Goal: Task Accomplishment & Management: Use online tool/utility

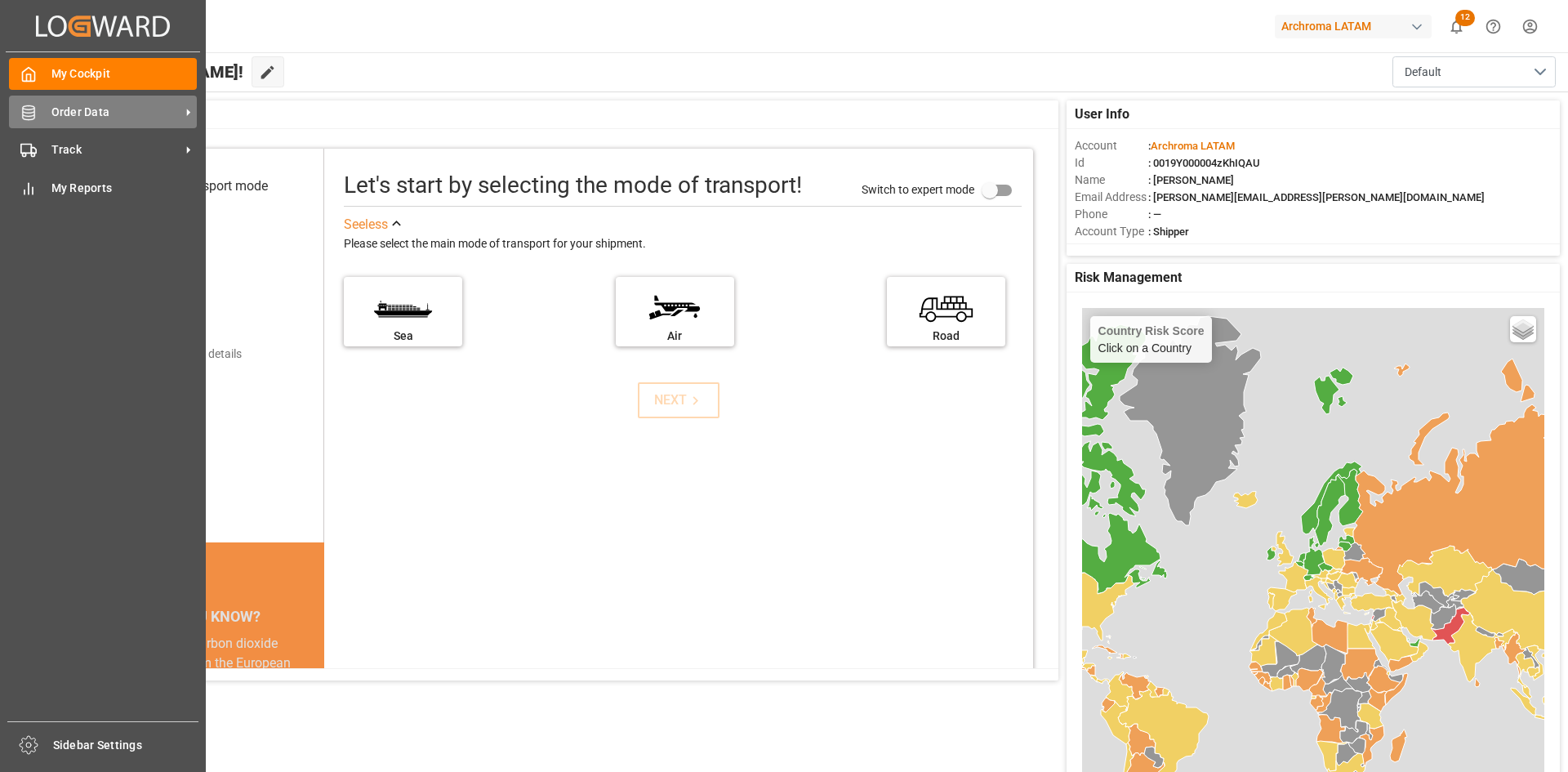
click at [33, 110] on icon at bounding box center [28, 112] width 12 height 15
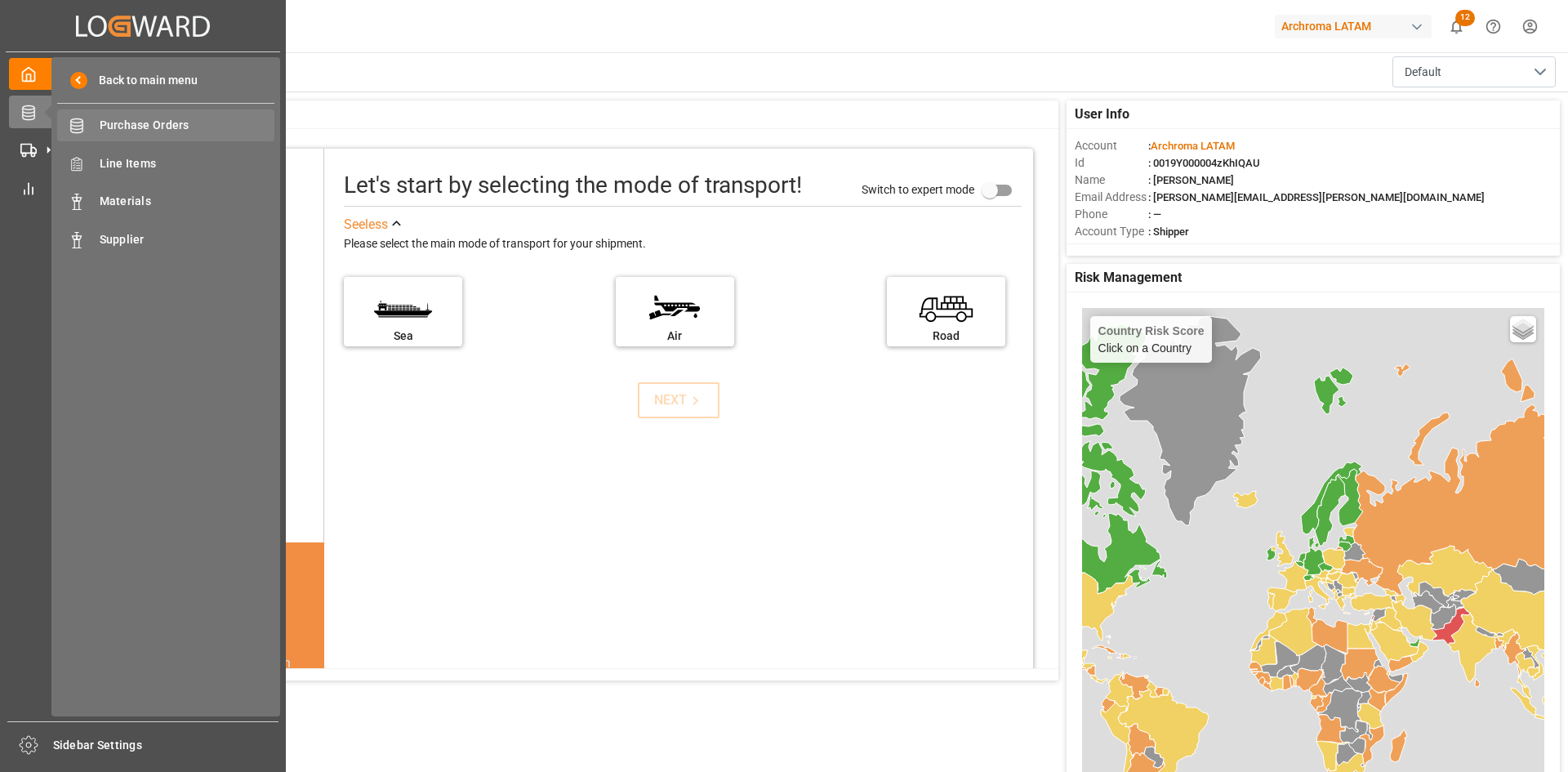
click at [134, 136] on div "Purchase Orders Purchase Orders" at bounding box center [166, 125] width 217 height 32
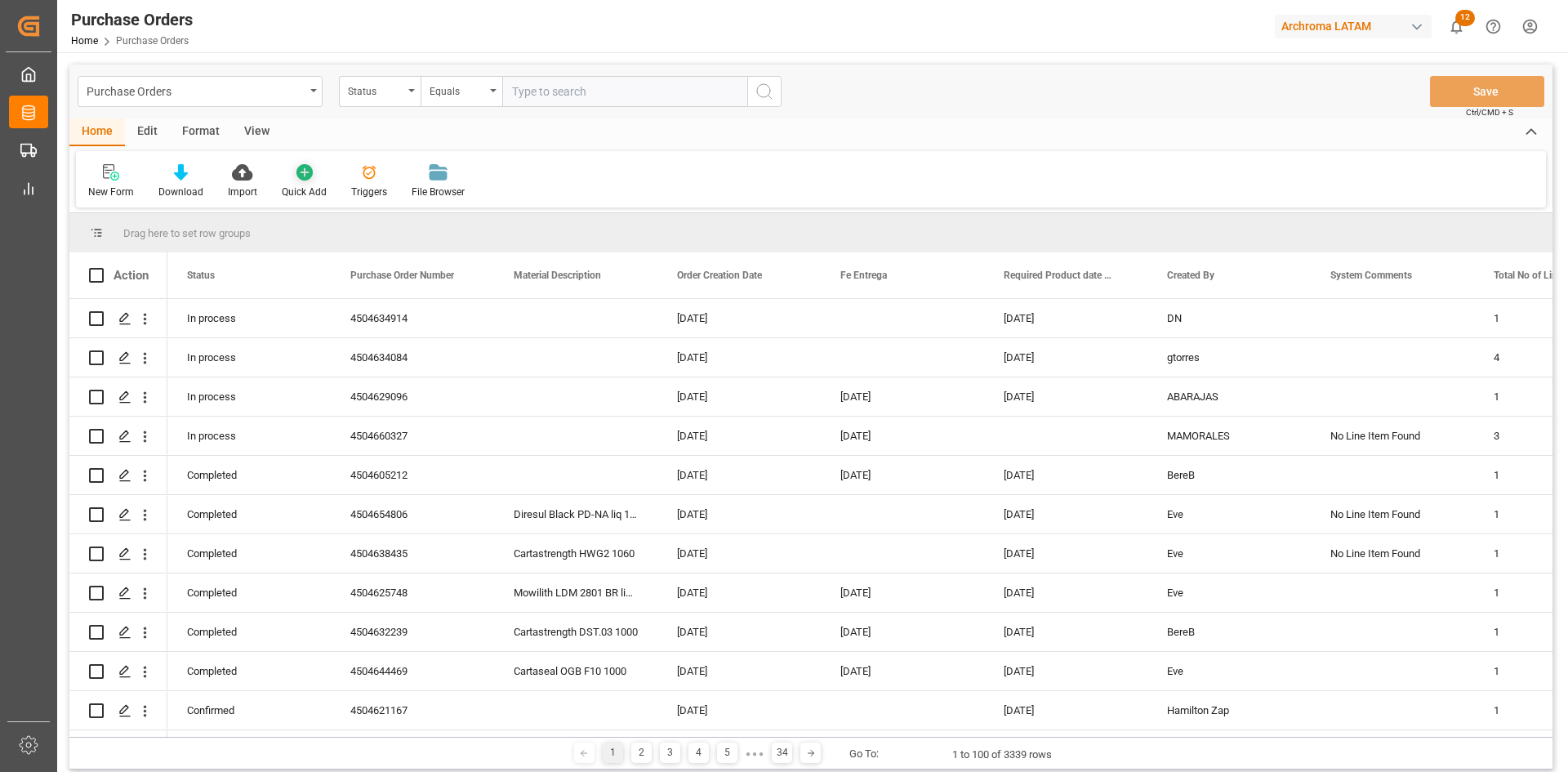
click at [269, 176] on div "Quick Add" at bounding box center [304, 181] width 70 height 36
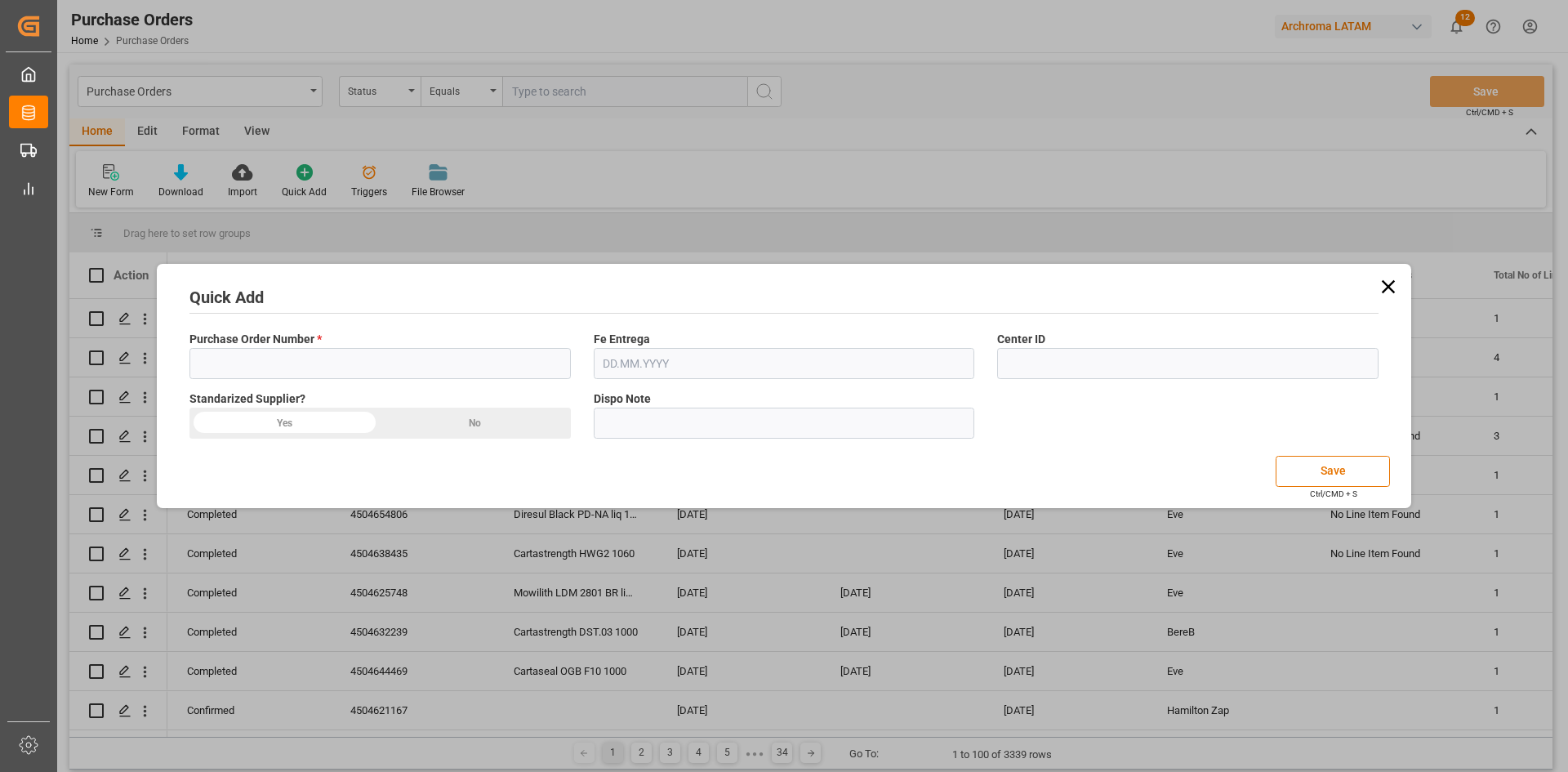
click at [1381, 282] on icon at bounding box center [1388, 287] width 23 height 23
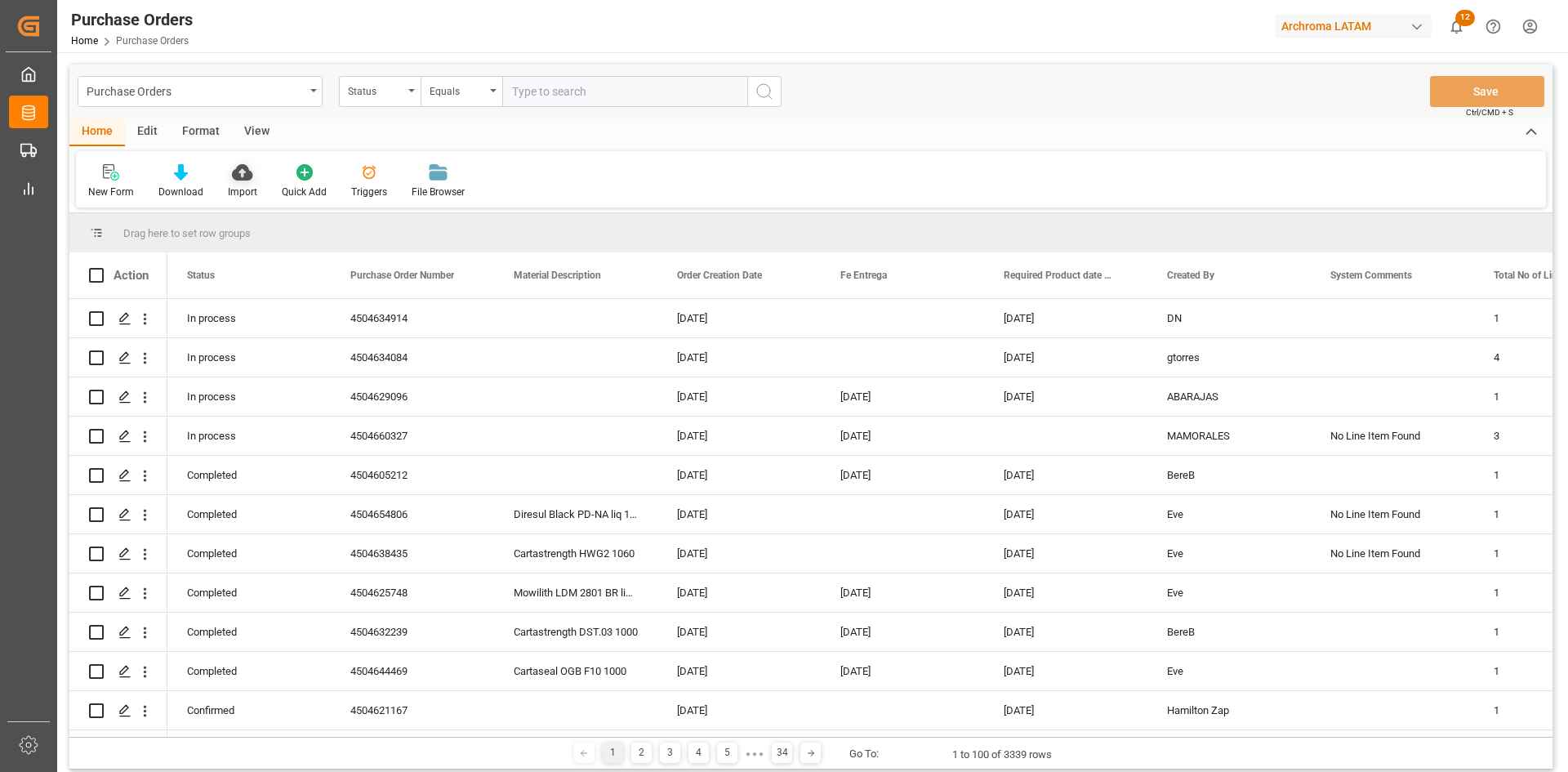
click at [241, 173] on icon at bounding box center [242, 172] width 21 height 16
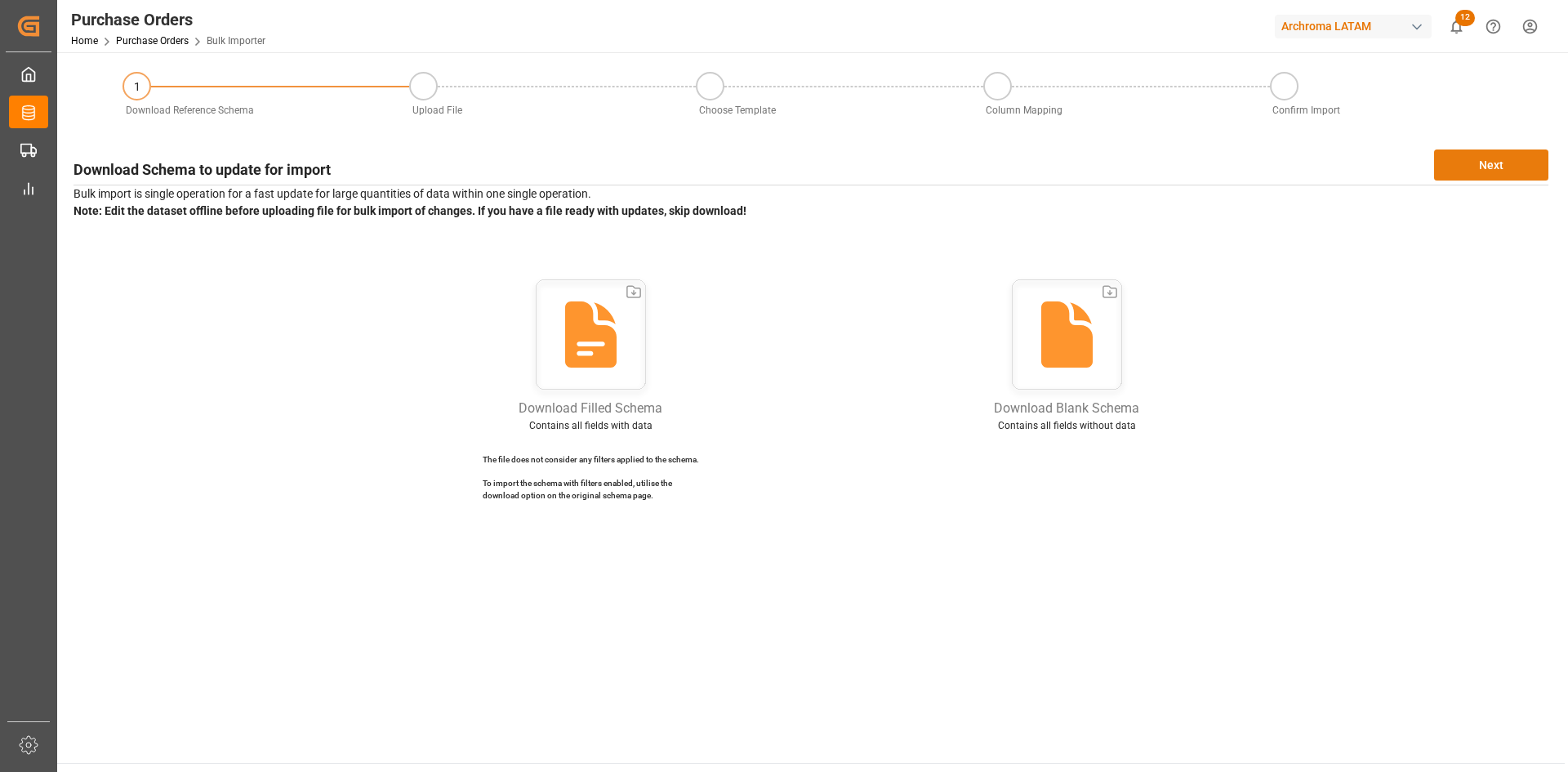
click at [1507, 173] on button "Next" at bounding box center [1491, 165] width 114 height 31
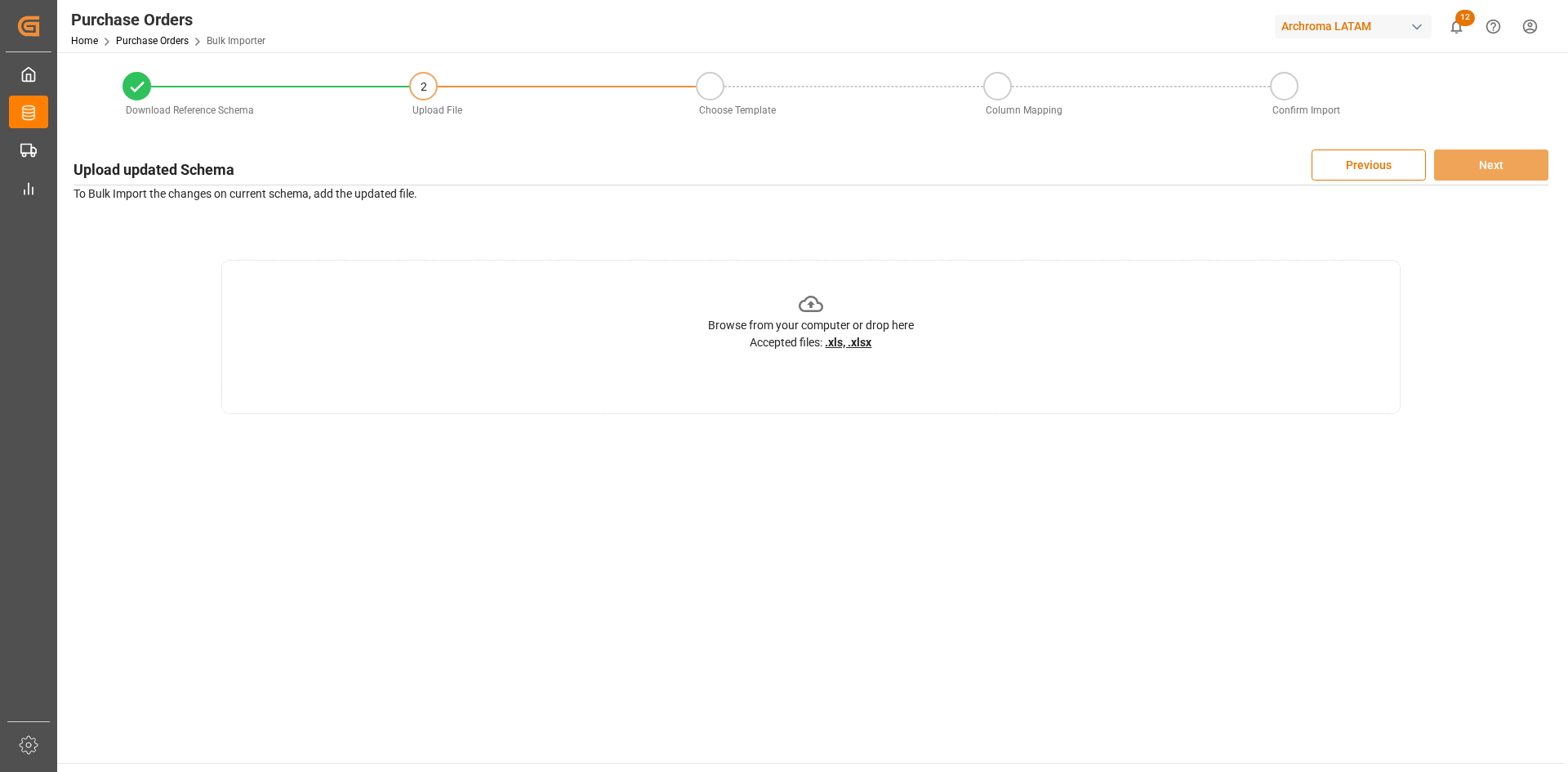
click at [866, 336] on u ".xls, .xlsx" at bounding box center [848, 342] width 46 height 13
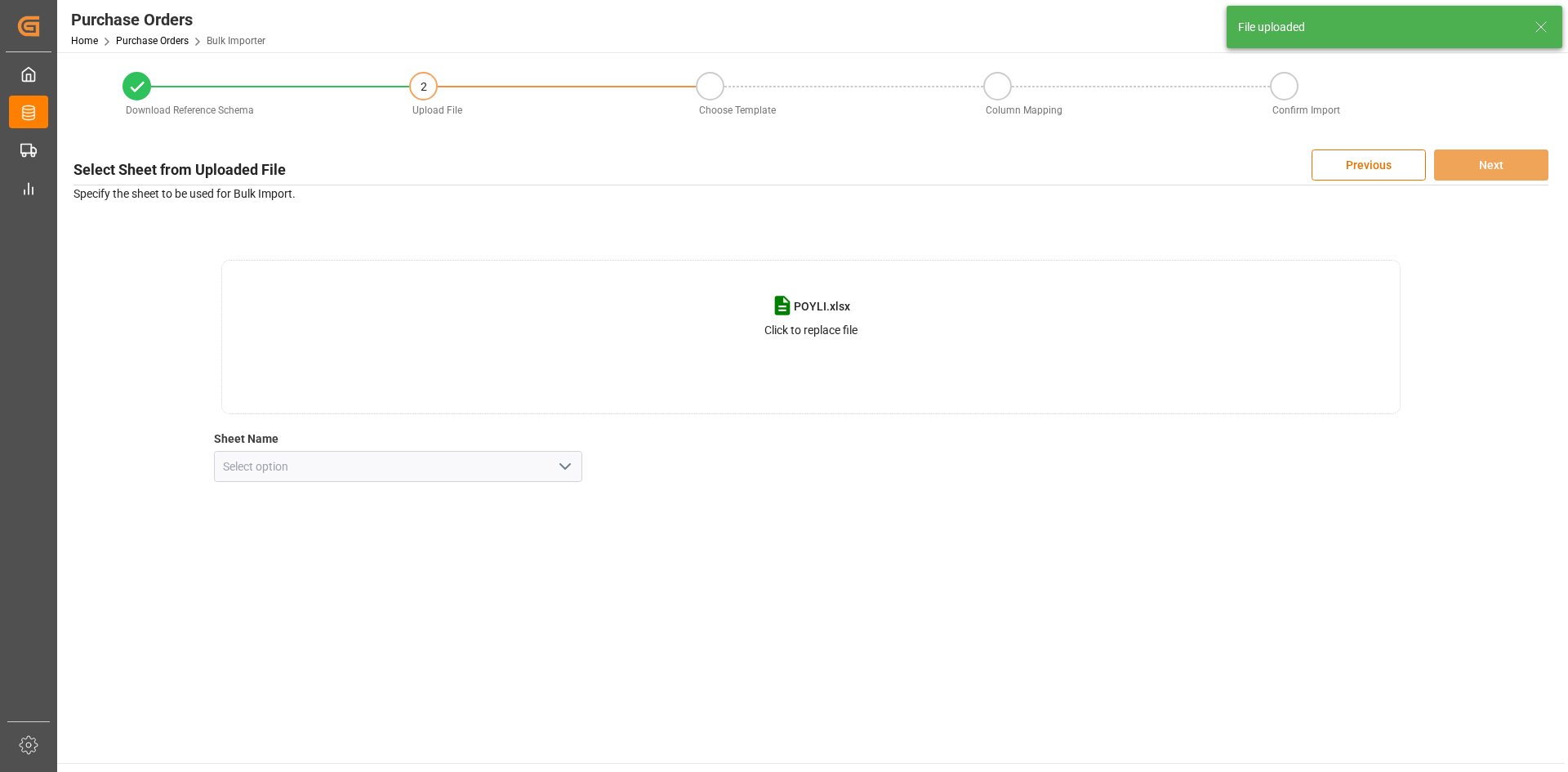
click at [564, 474] on icon "open menu" at bounding box center [565, 466] width 20 height 20
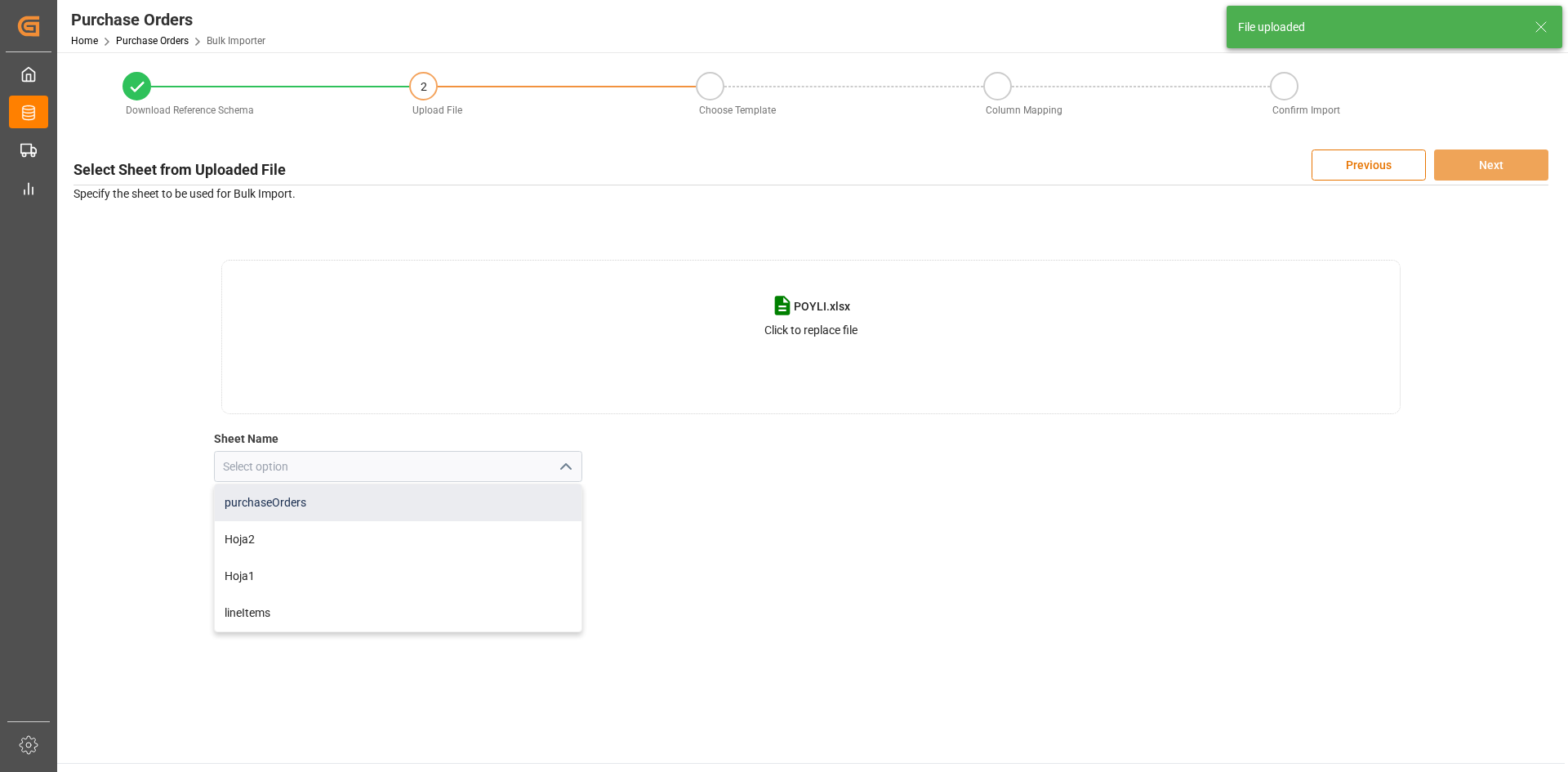
click at [320, 508] on div "purchaseOrders" at bounding box center [398, 502] width 367 height 37
type input "purchaseOrders"
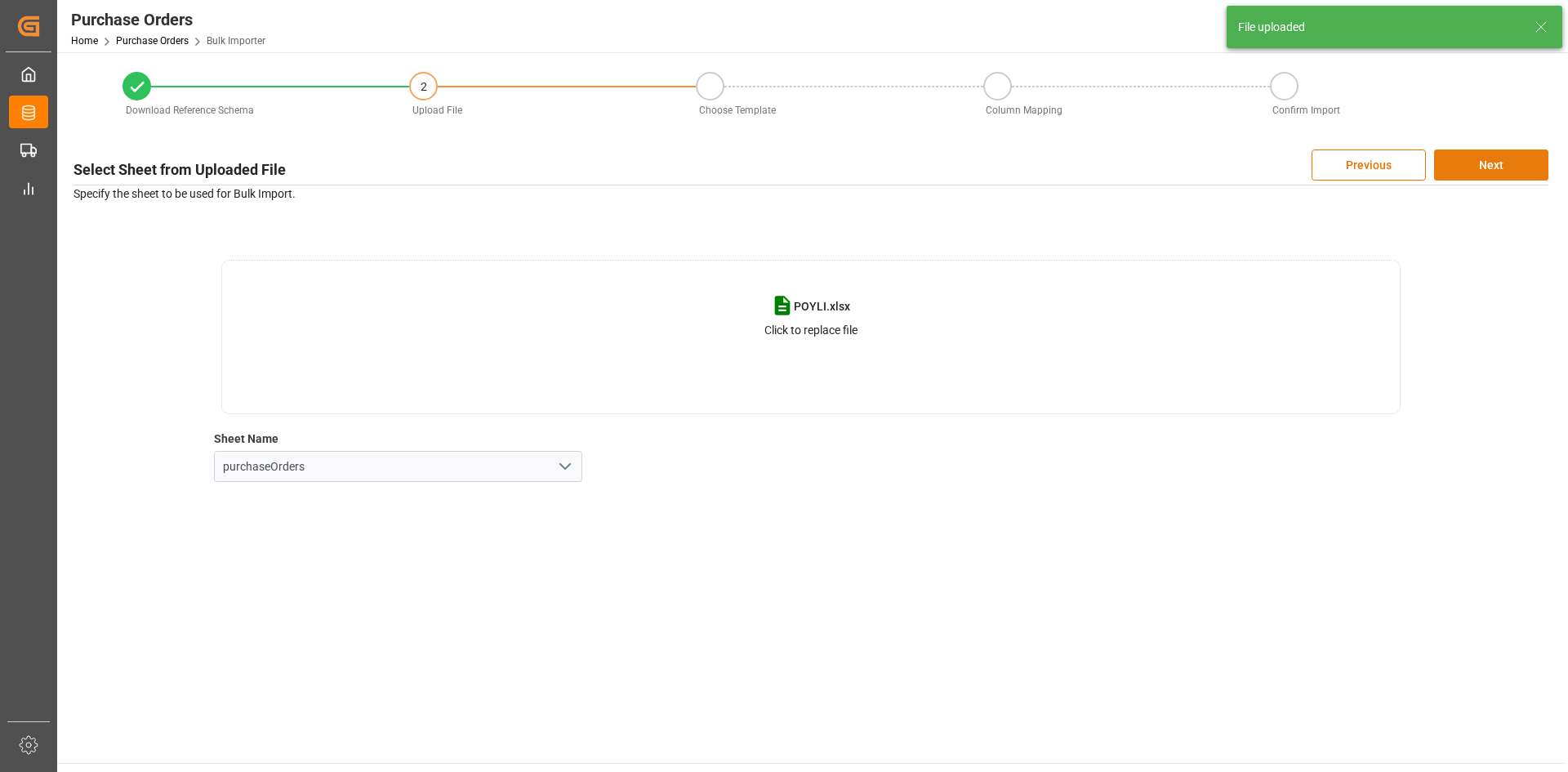
click at [1507, 167] on button "Next" at bounding box center [1491, 165] width 114 height 31
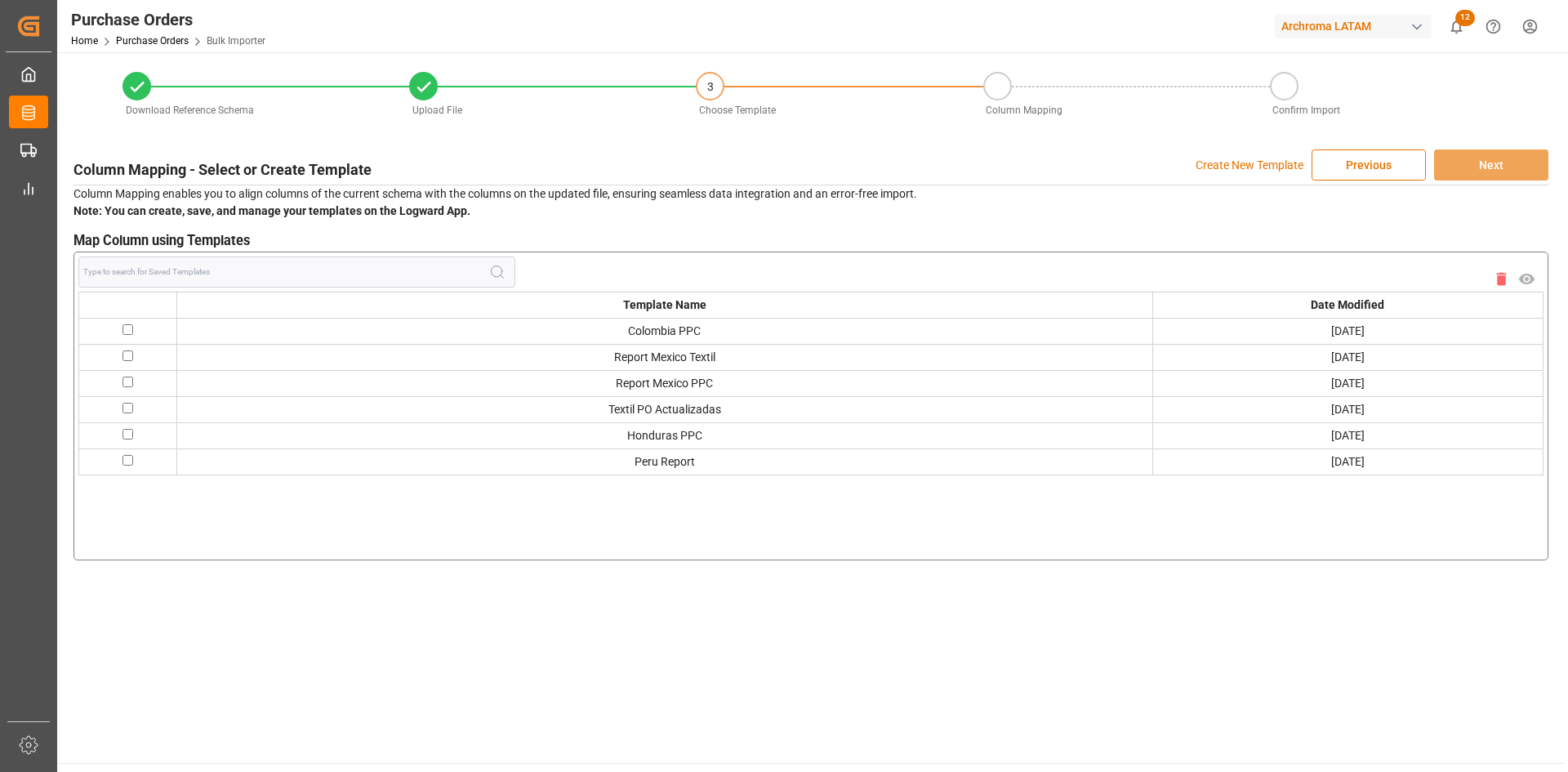
click at [1270, 166] on p "Create New Template" at bounding box center [1250, 165] width 108 height 31
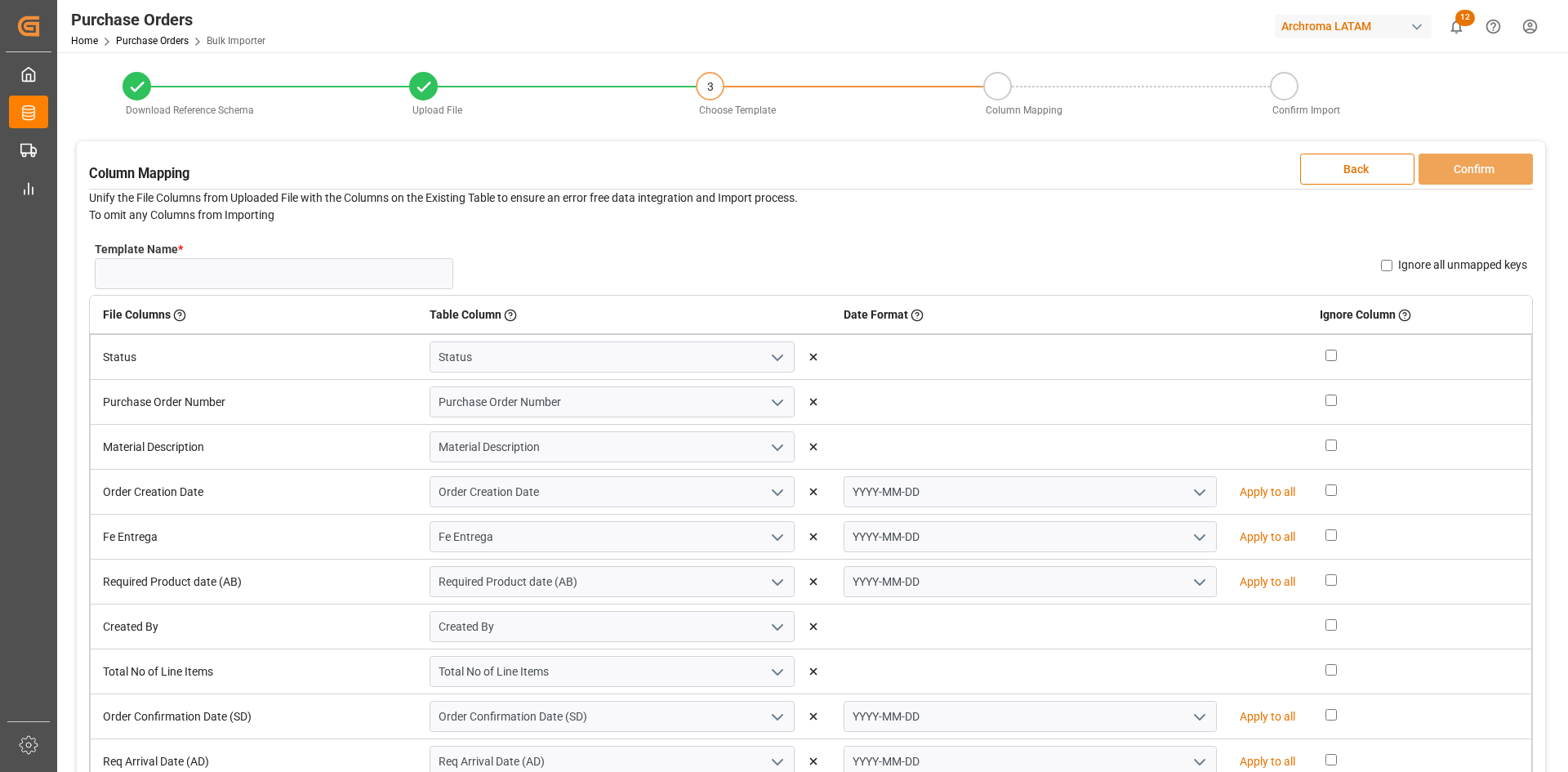
click at [1190, 494] on icon "open menu" at bounding box center [1199, 492] width 20 height 20
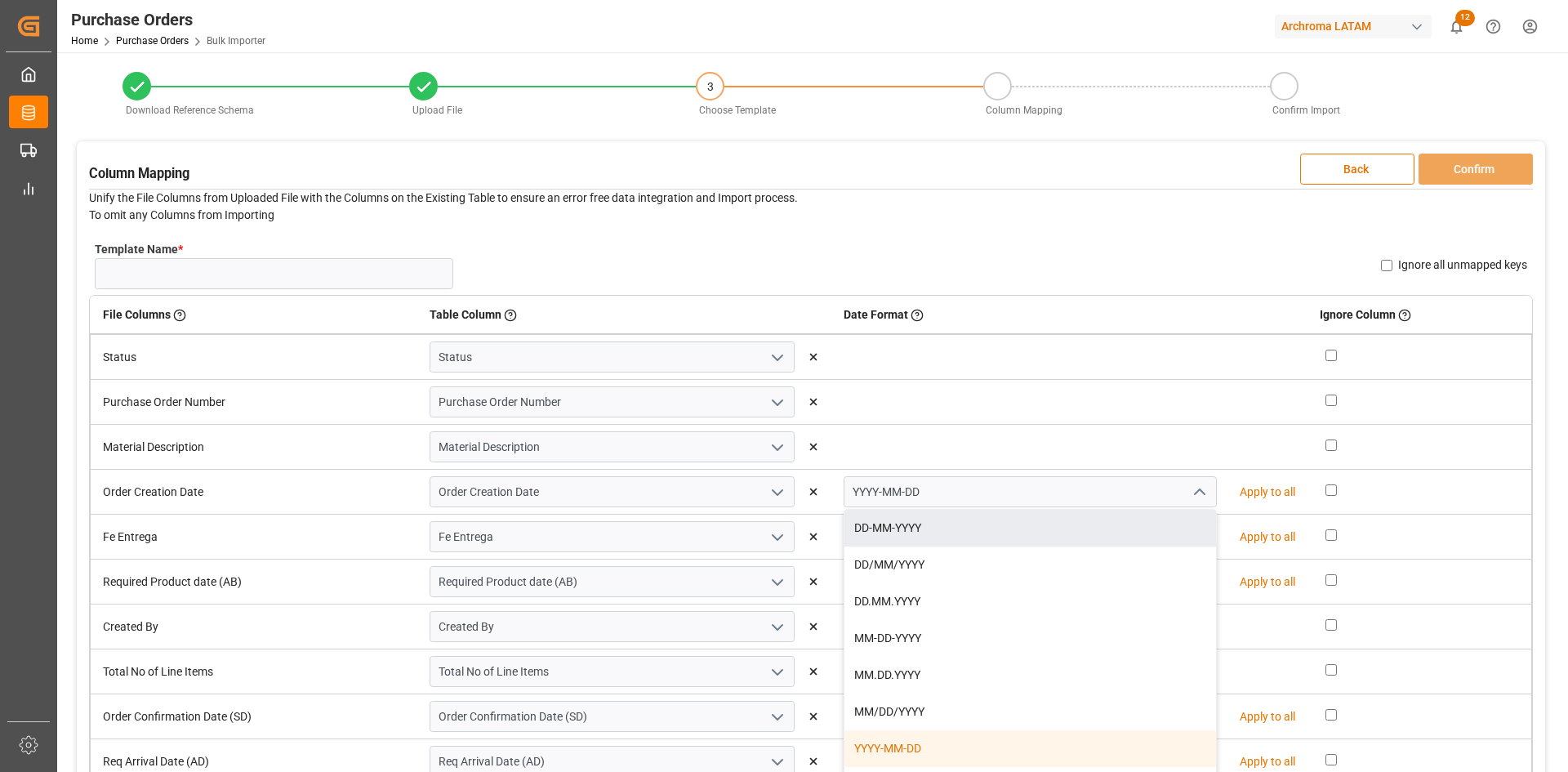
click at [923, 536] on div "DD-MM-YYYY" at bounding box center [1030, 528] width 372 height 37
type input "DD-MM-YYYY"
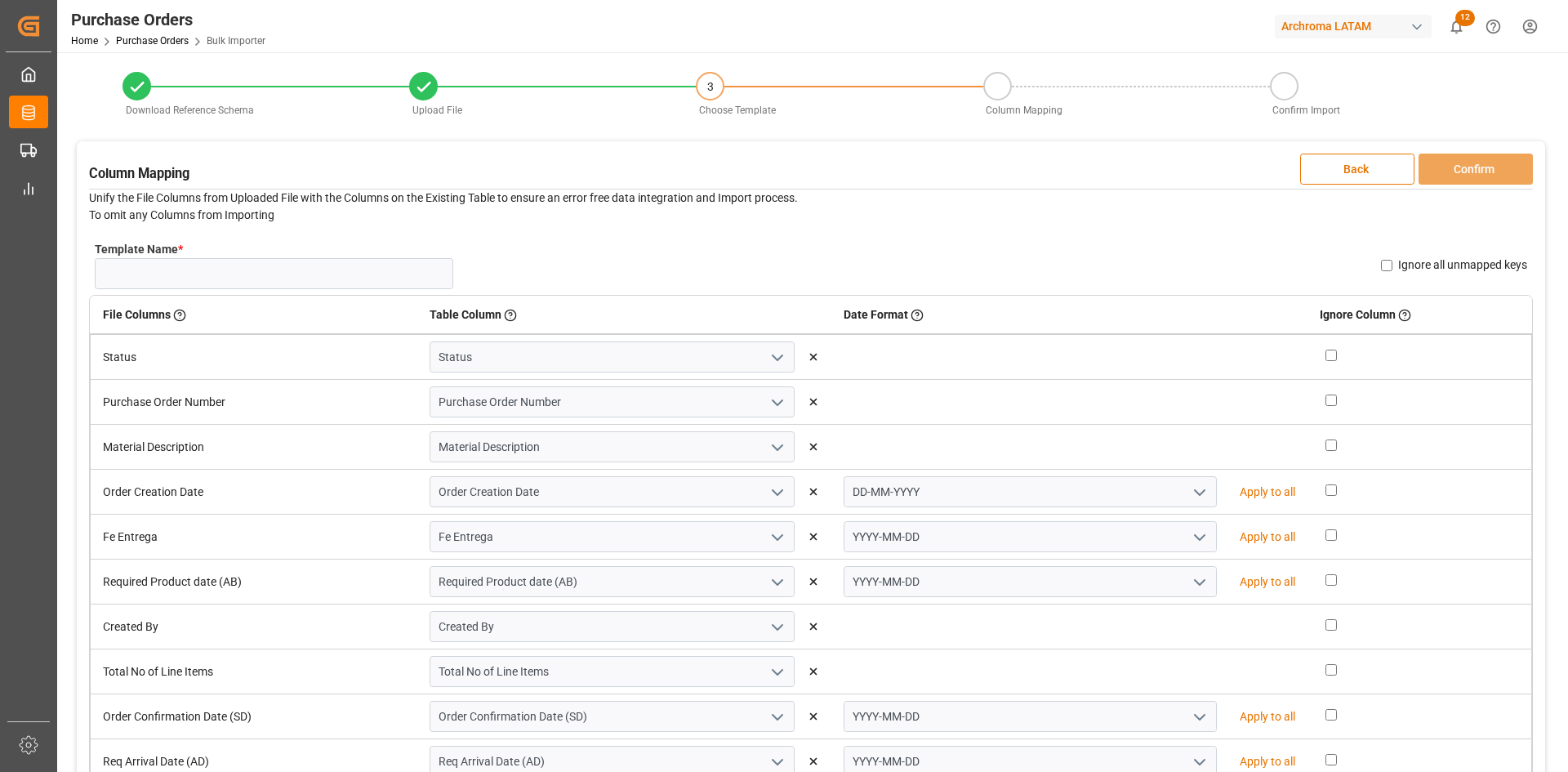
click at [1243, 490] on p "Apply to all" at bounding box center [1267, 492] width 56 height 17
type input "DD-MM-YYYY"
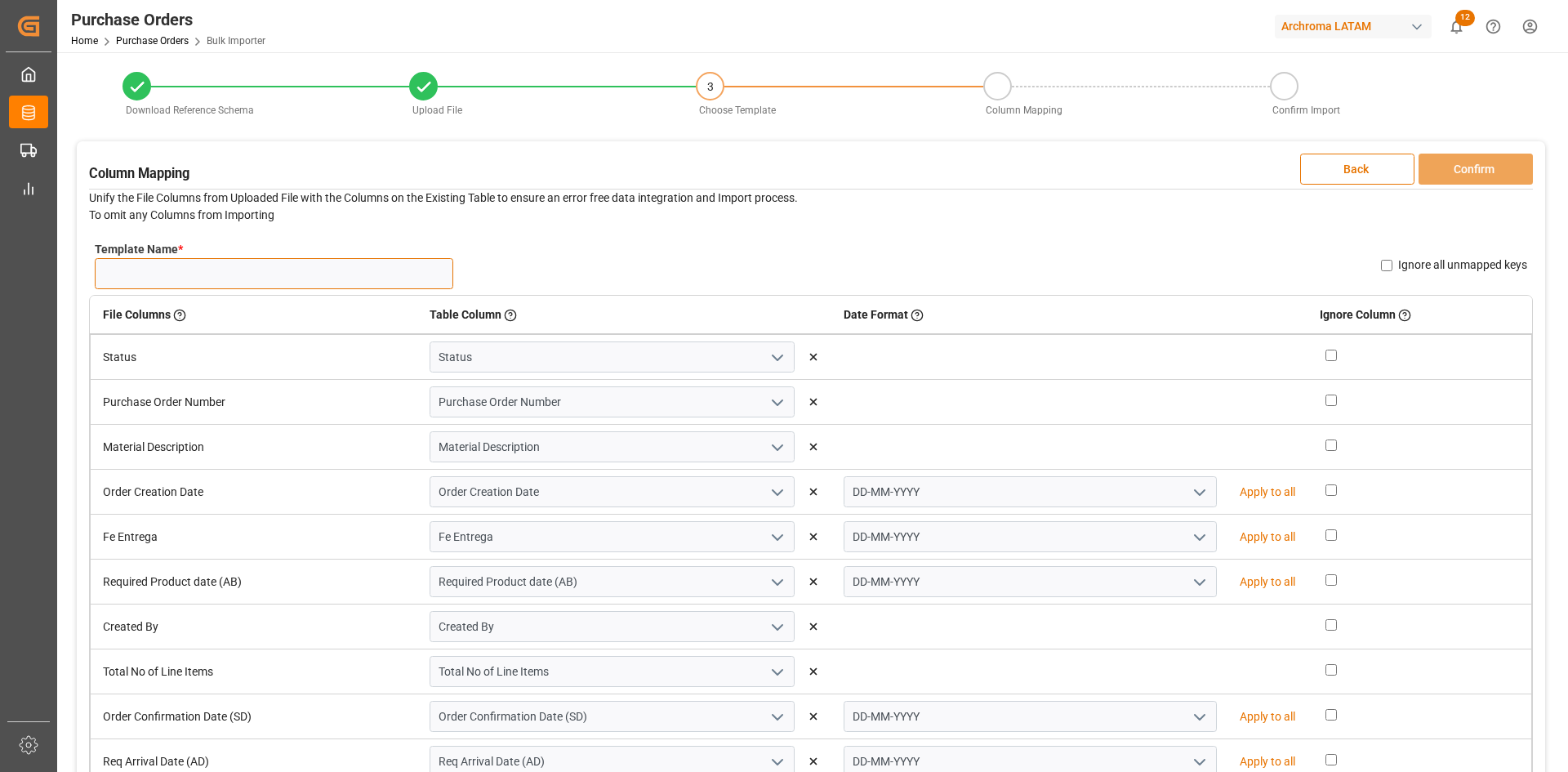
click at [272, 276] on input "Template Name *" at bounding box center [274, 274] width 359 height 31
type input "po 09.09"
click at [1491, 167] on button "Confirm" at bounding box center [1475, 169] width 114 height 31
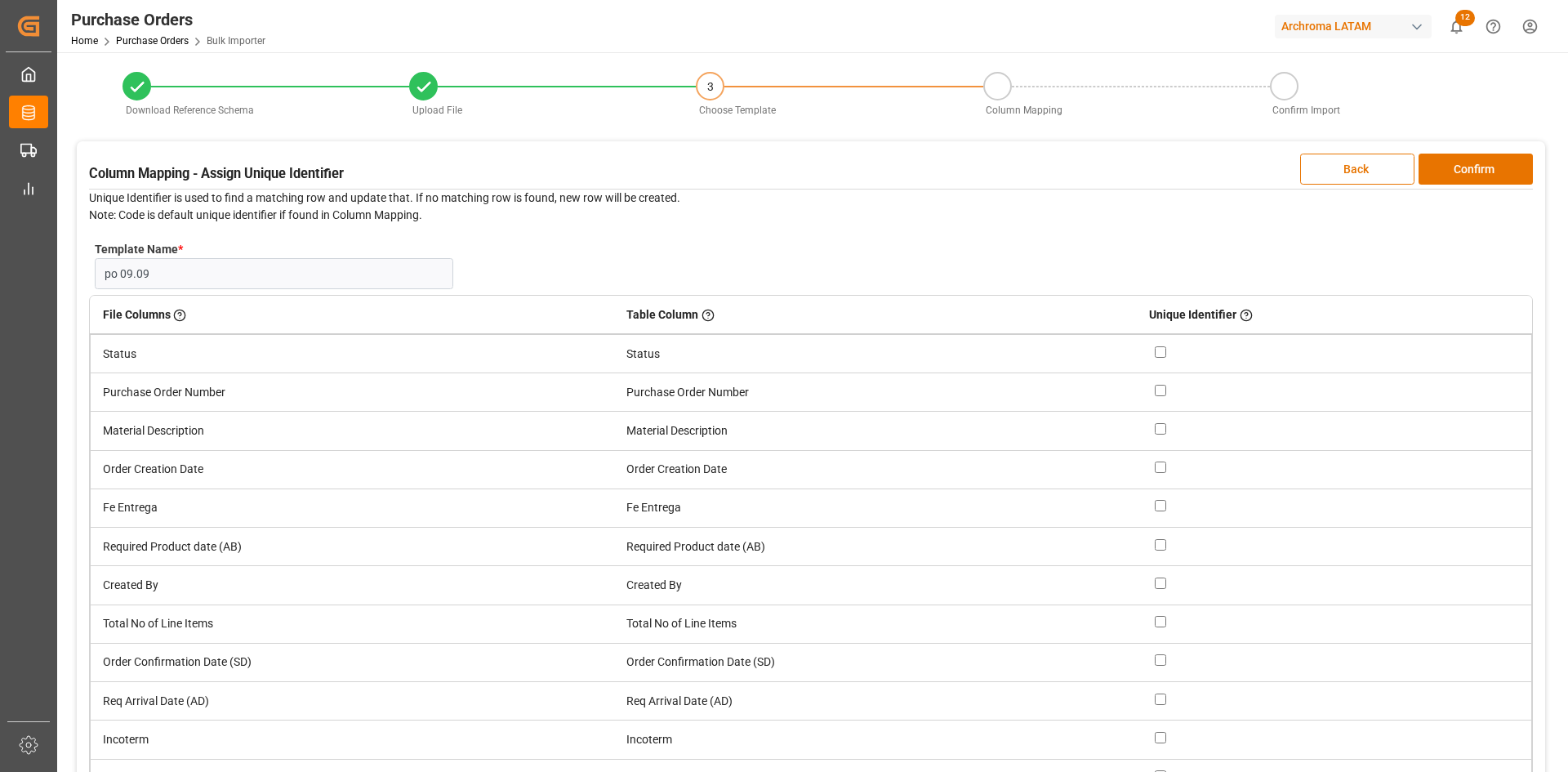
click at [1166, 390] on div at bounding box center [1336, 392] width 364 height 17
click at [1157, 392] on input "checkbox" at bounding box center [1159, 390] width 11 height 11
checkbox input "true"
click at [1484, 147] on div "Column Mapping - Assign Unique Identifier Back Confirm Unique Identifier is use…" at bounding box center [810, 495] width 1468 height 707
click at [1480, 163] on button "Confirm" at bounding box center [1475, 169] width 114 height 31
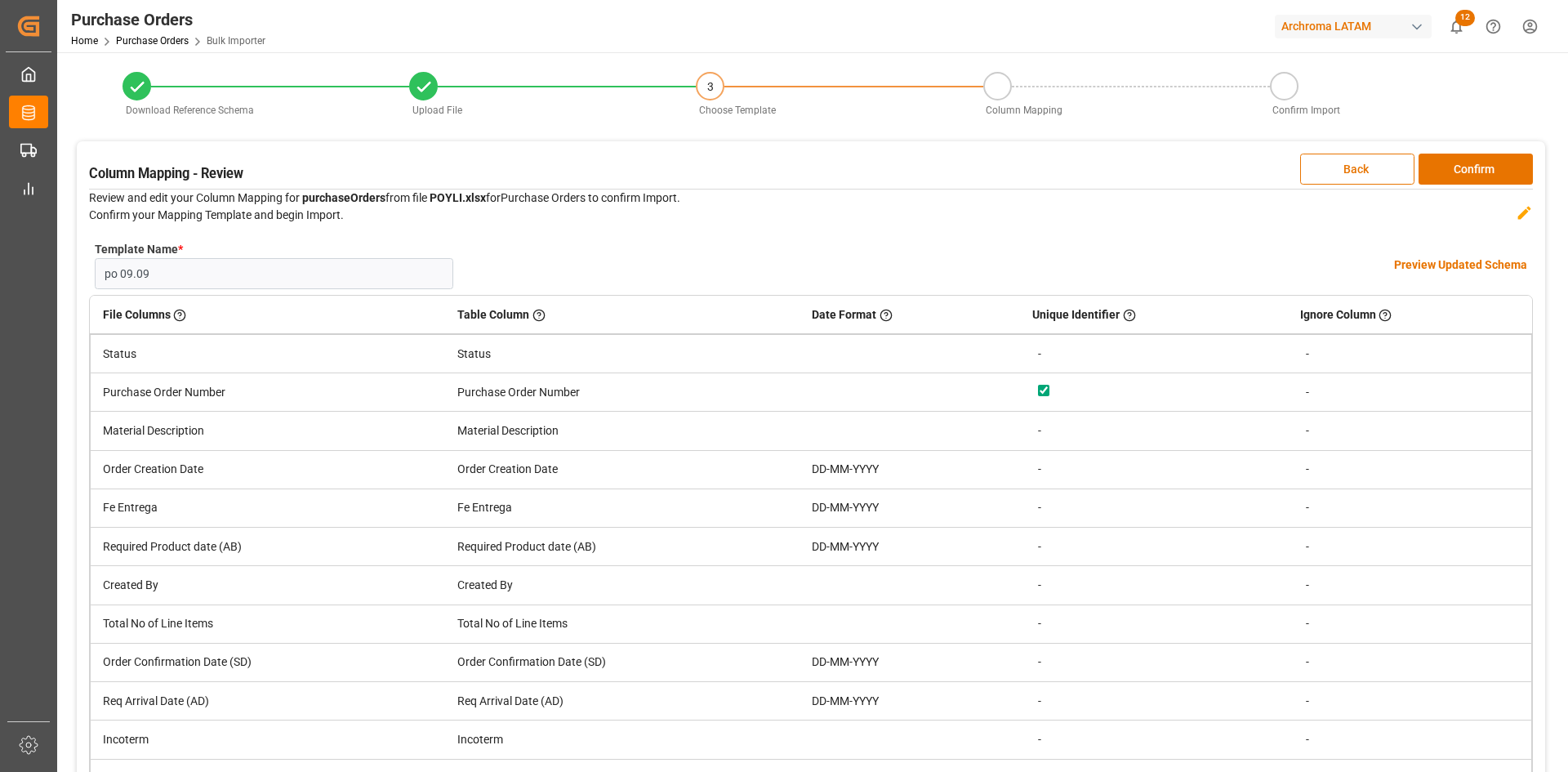
click at [1463, 273] on div "Template Name * po 09.09 Name Already Exists Preview Updated Schema" at bounding box center [811, 264] width 1444 height 59
click at [1469, 262] on h4 "Preview Updated Schema" at bounding box center [1460, 265] width 133 height 17
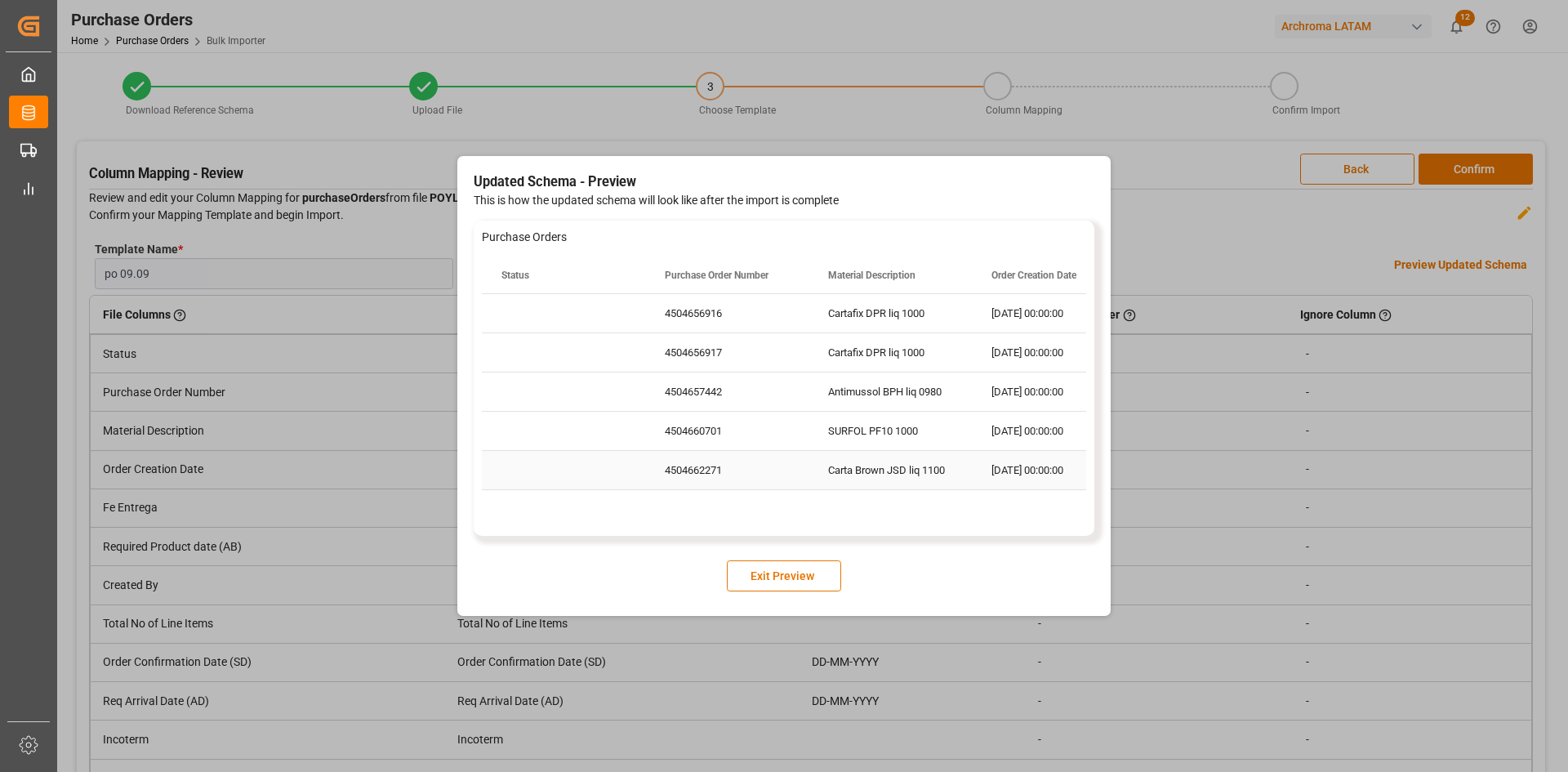
click at [933, 437] on div "SURFOL PF10 1000" at bounding box center [890, 431] width 163 height 39
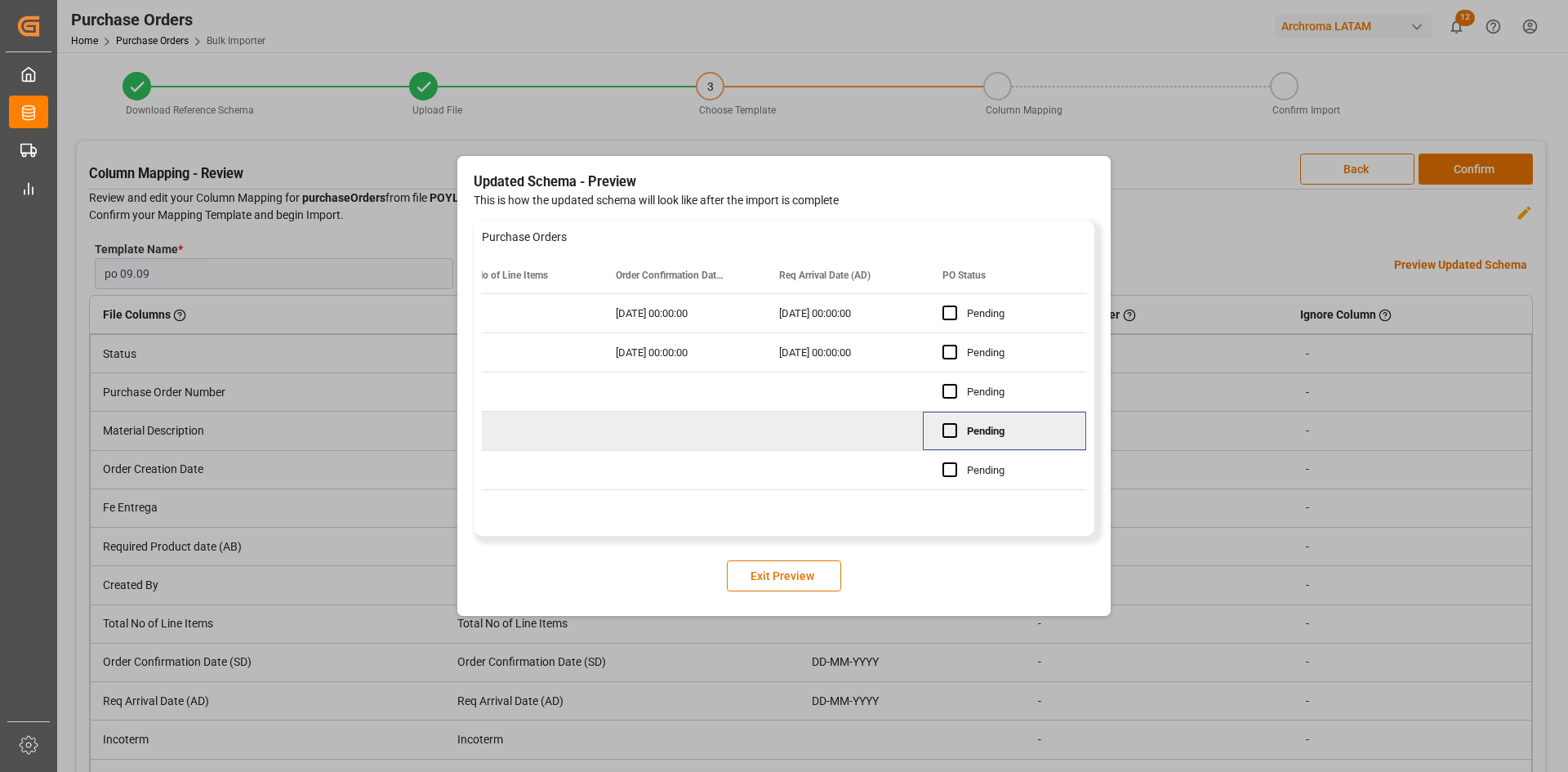
scroll to position [0, 2009]
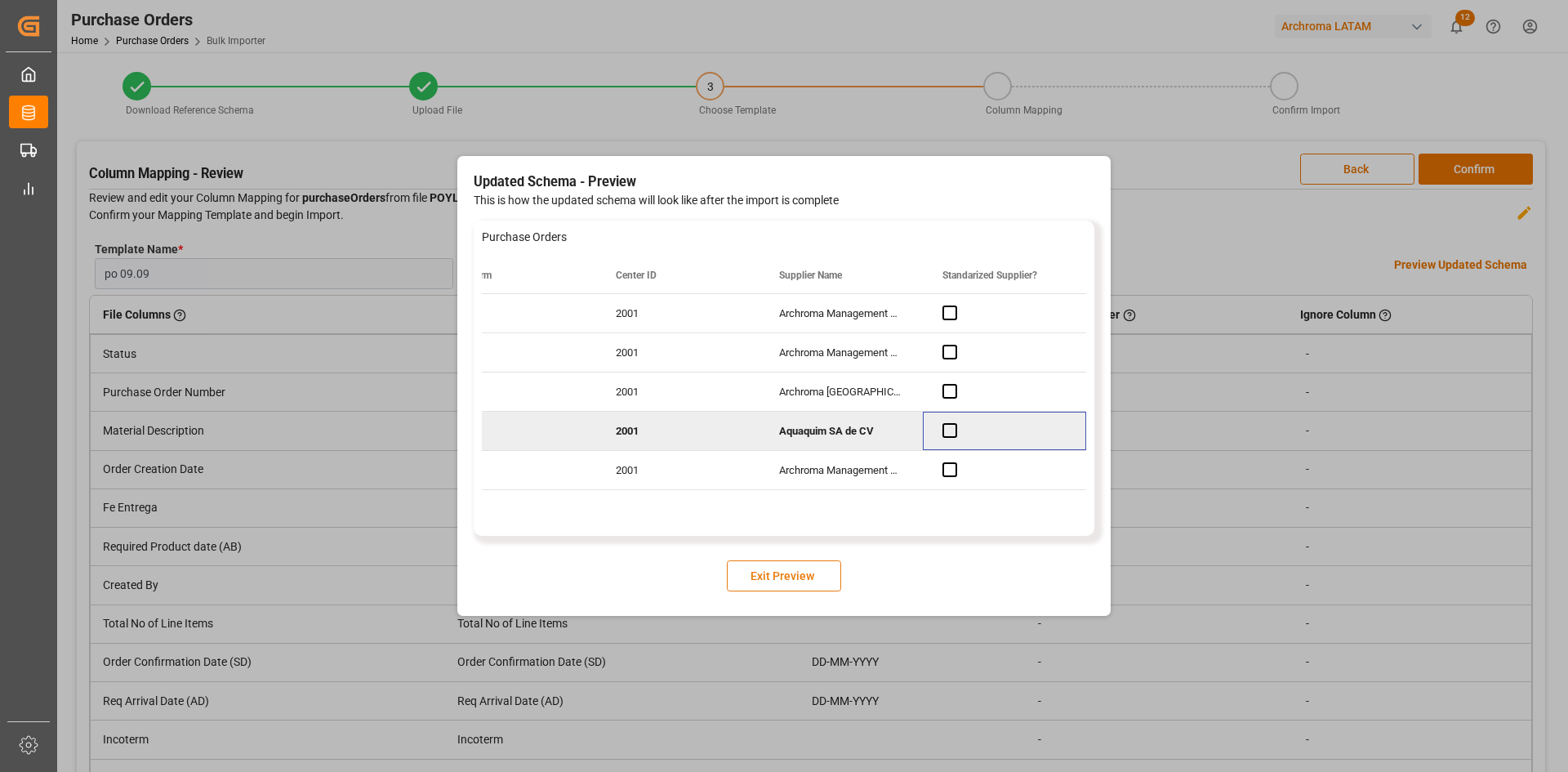
click at [798, 574] on button "Exit Preview" at bounding box center [784, 576] width 114 height 31
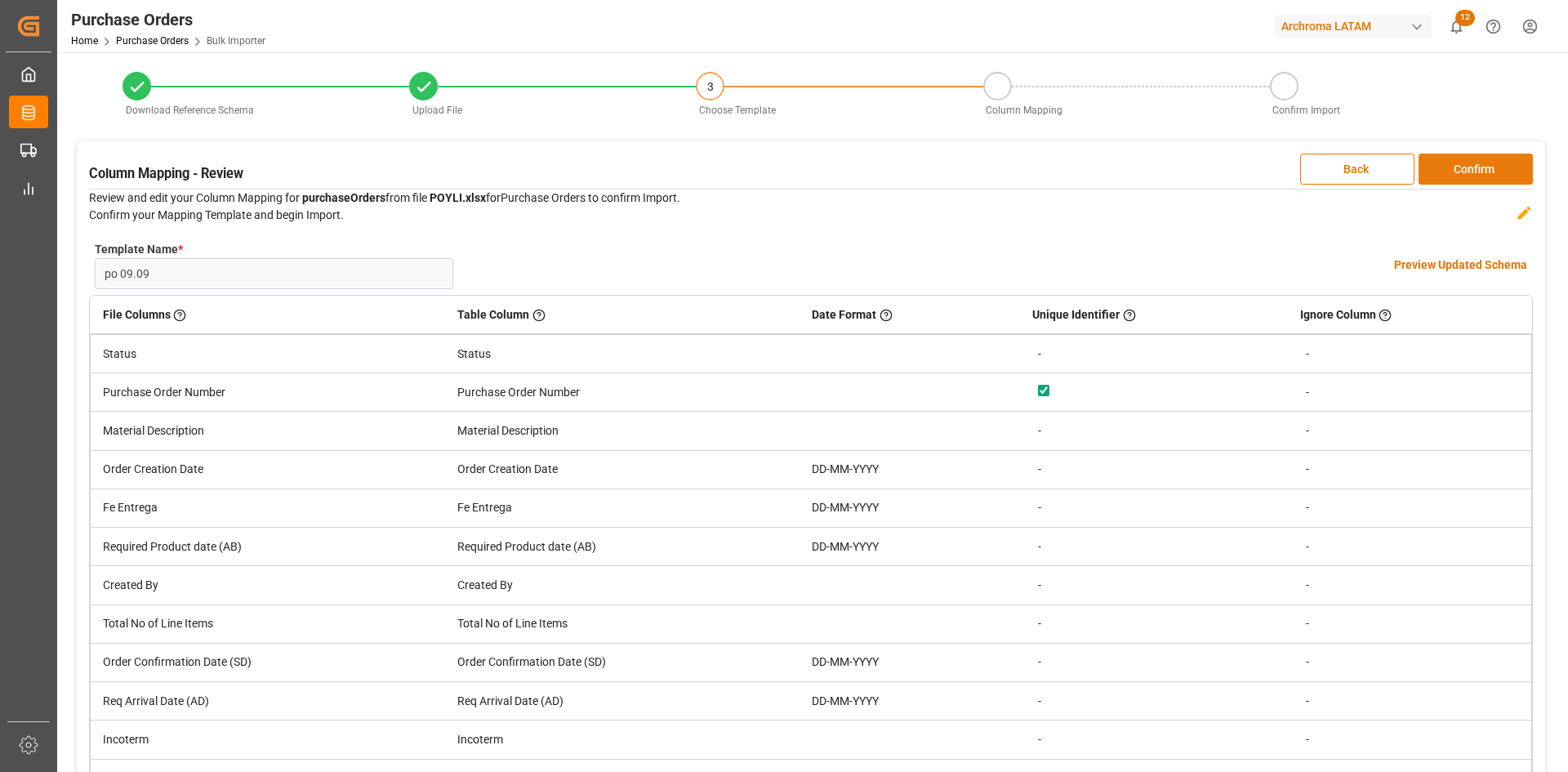
click at [1484, 169] on button "Confirm" at bounding box center [1475, 169] width 114 height 31
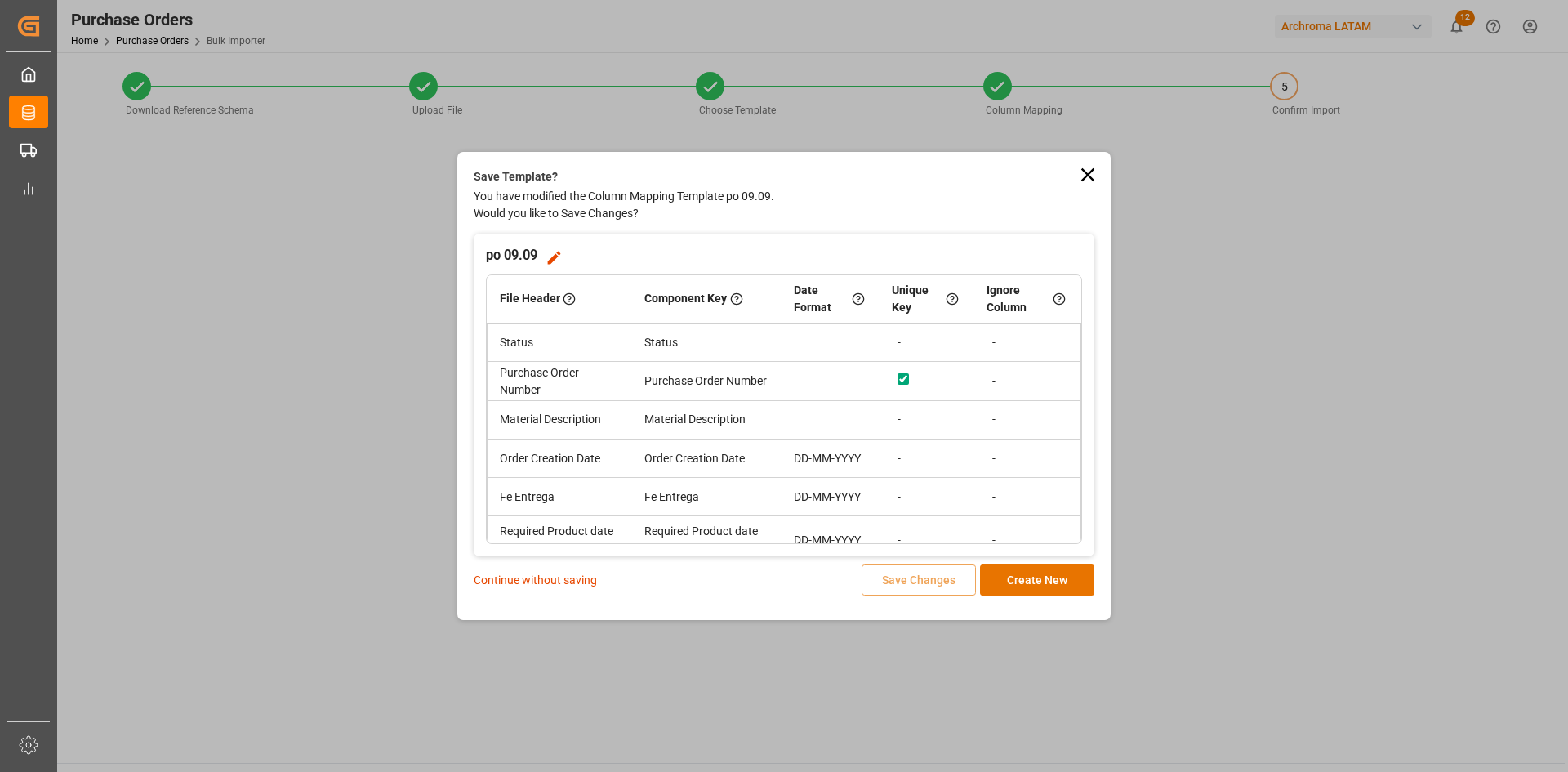
click at [496, 581] on p "Continue without saving" at bounding box center [536, 581] width 124 height 17
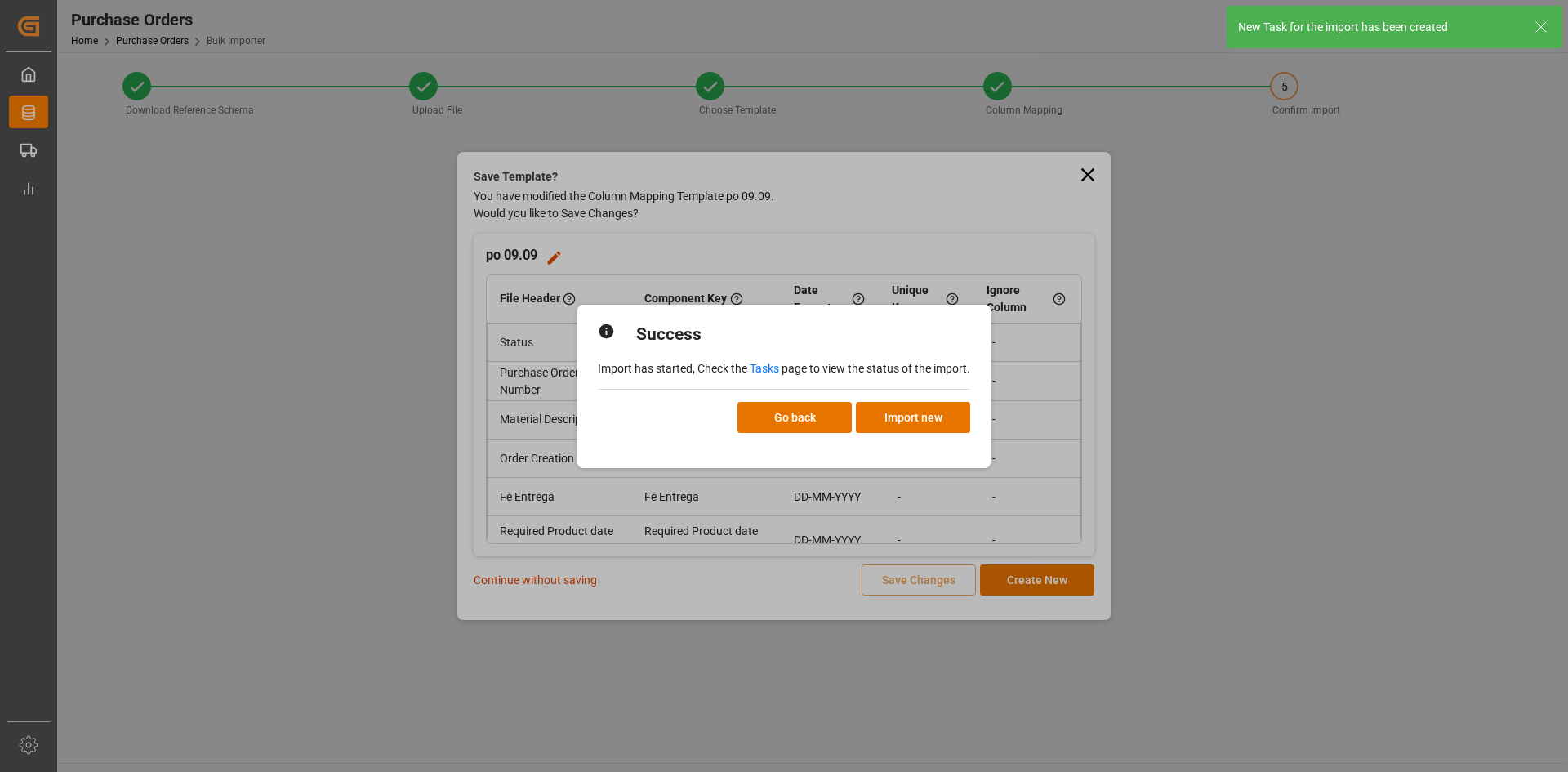
click at [768, 362] on link "Tasks" at bounding box center [764, 368] width 29 height 13
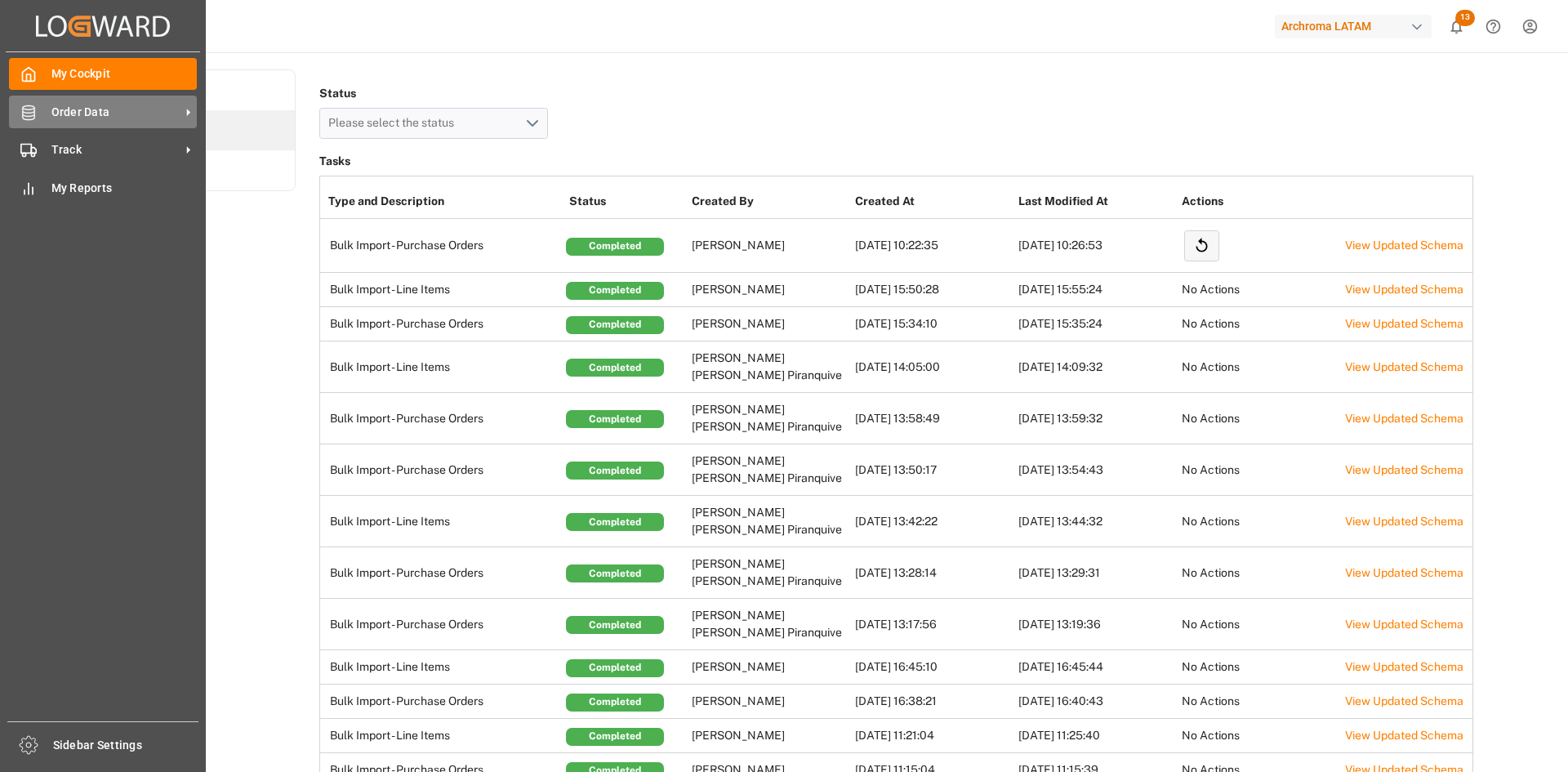
click at [42, 117] on div "Order Data Order Data" at bounding box center [102, 111] width 188 height 32
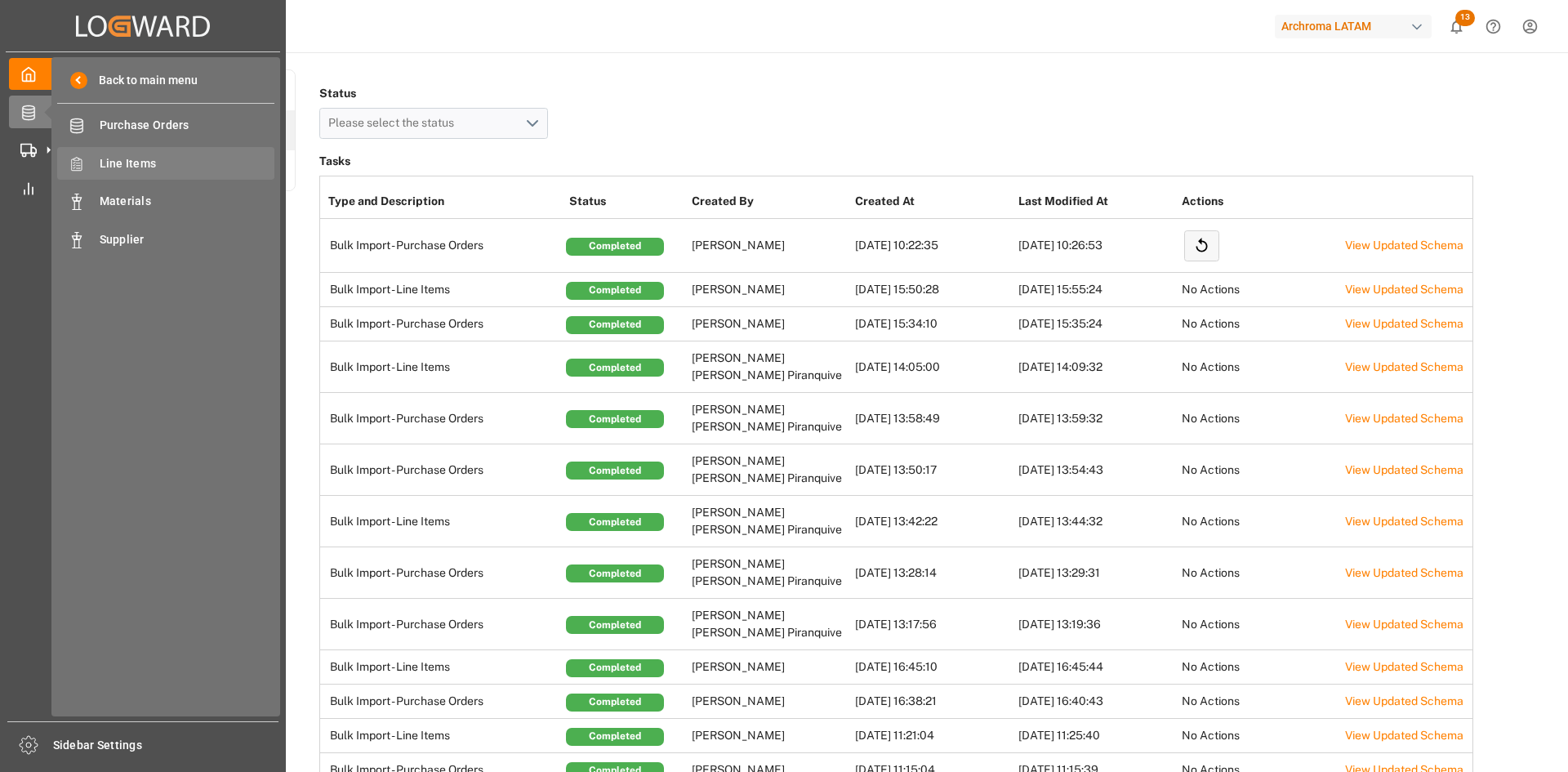
click at [144, 156] on span "Line Items" at bounding box center [187, 164] width 176 height 17
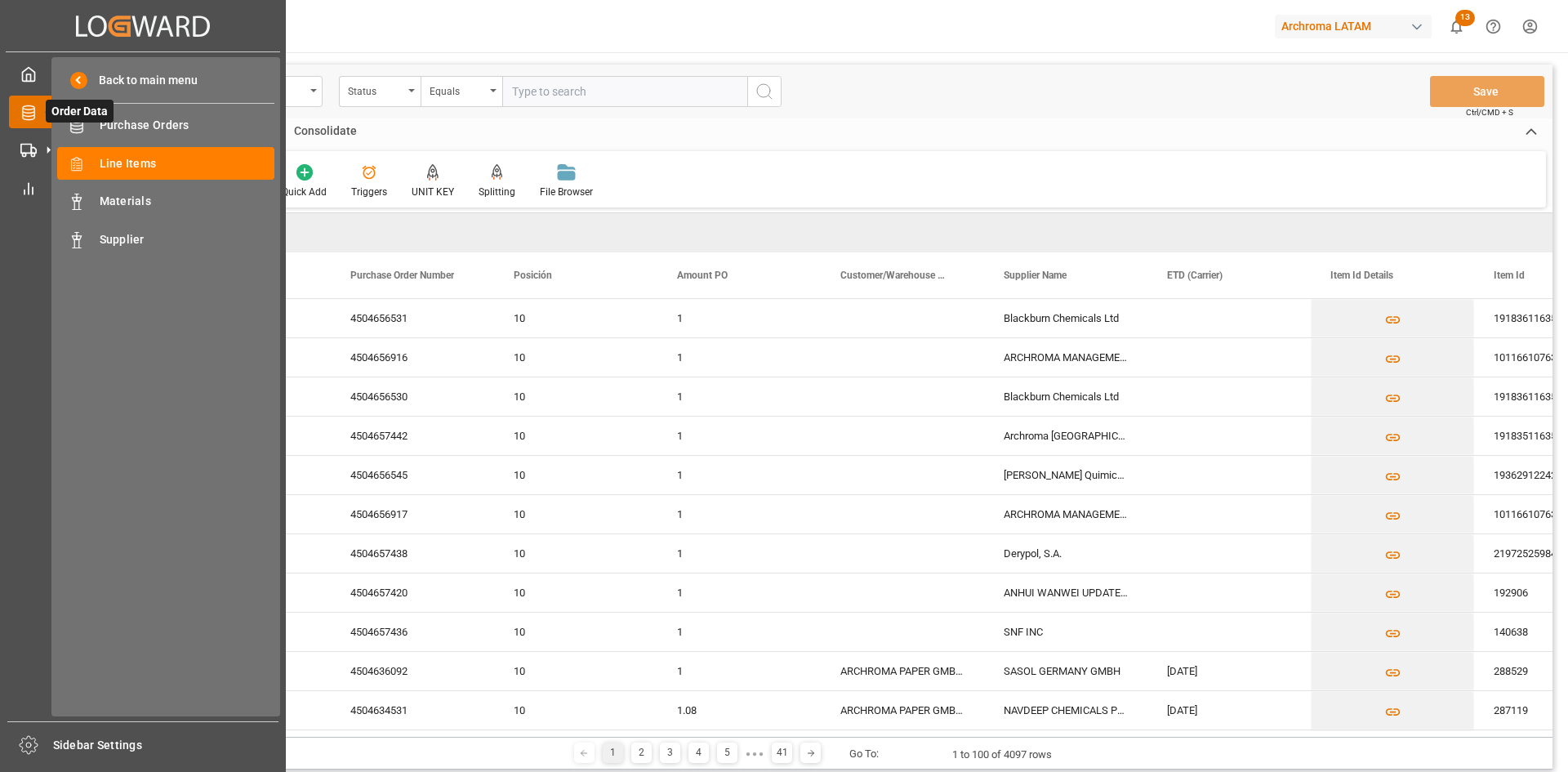
drag, startPoint x: 39, startPoint y: 106, endPoint x: 52, endPoint y: 115, distance: 15.8
click at [39, 106] on icon at bounding box center [48, 112] width 34 height 34
click at [136, 160] on span "Line Items" at bounding box center [187, 164] width 176 height 17
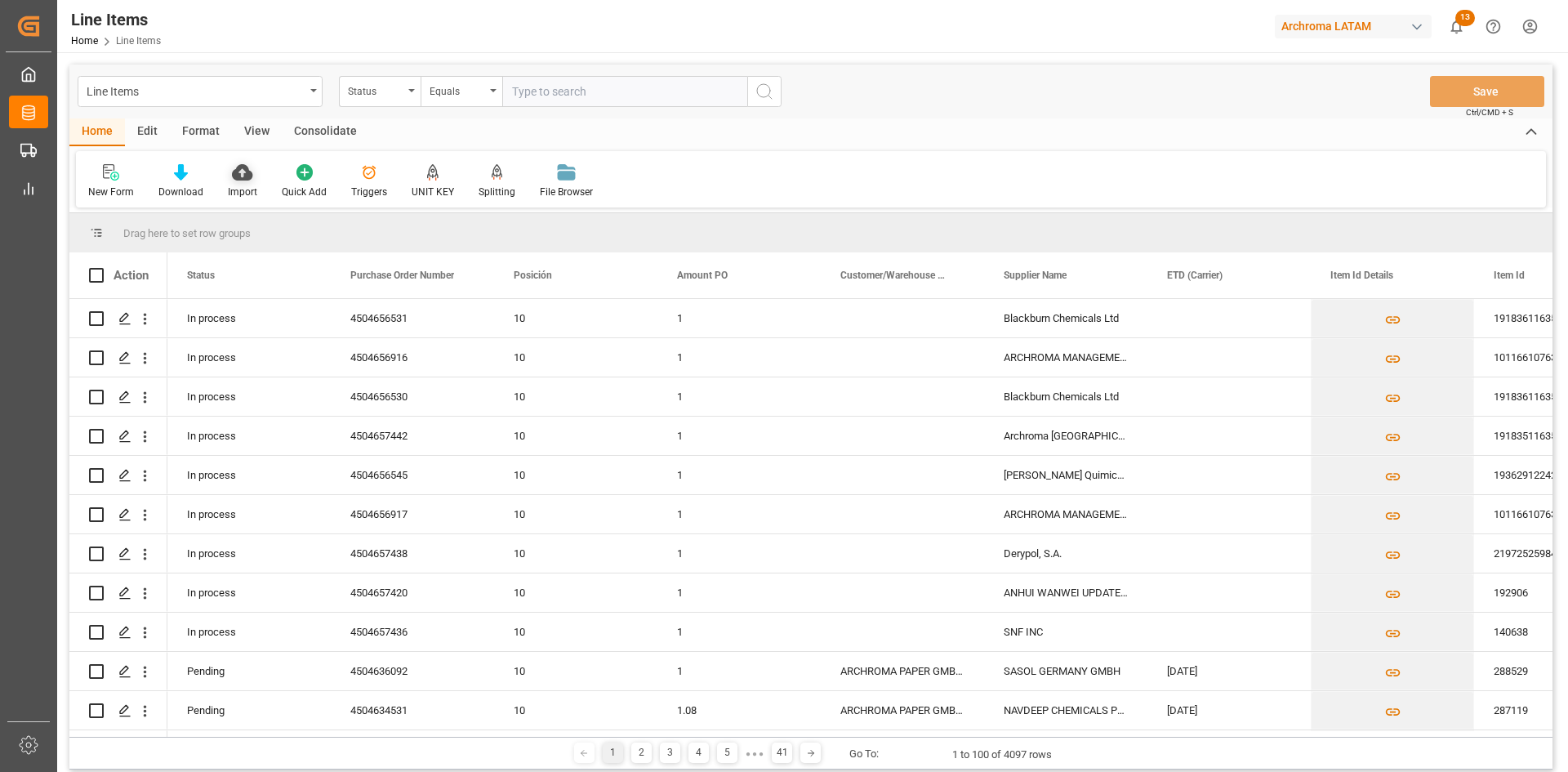
click at [219, 172] on div "Import" at bounding box center [242, 181] width 54 height 36
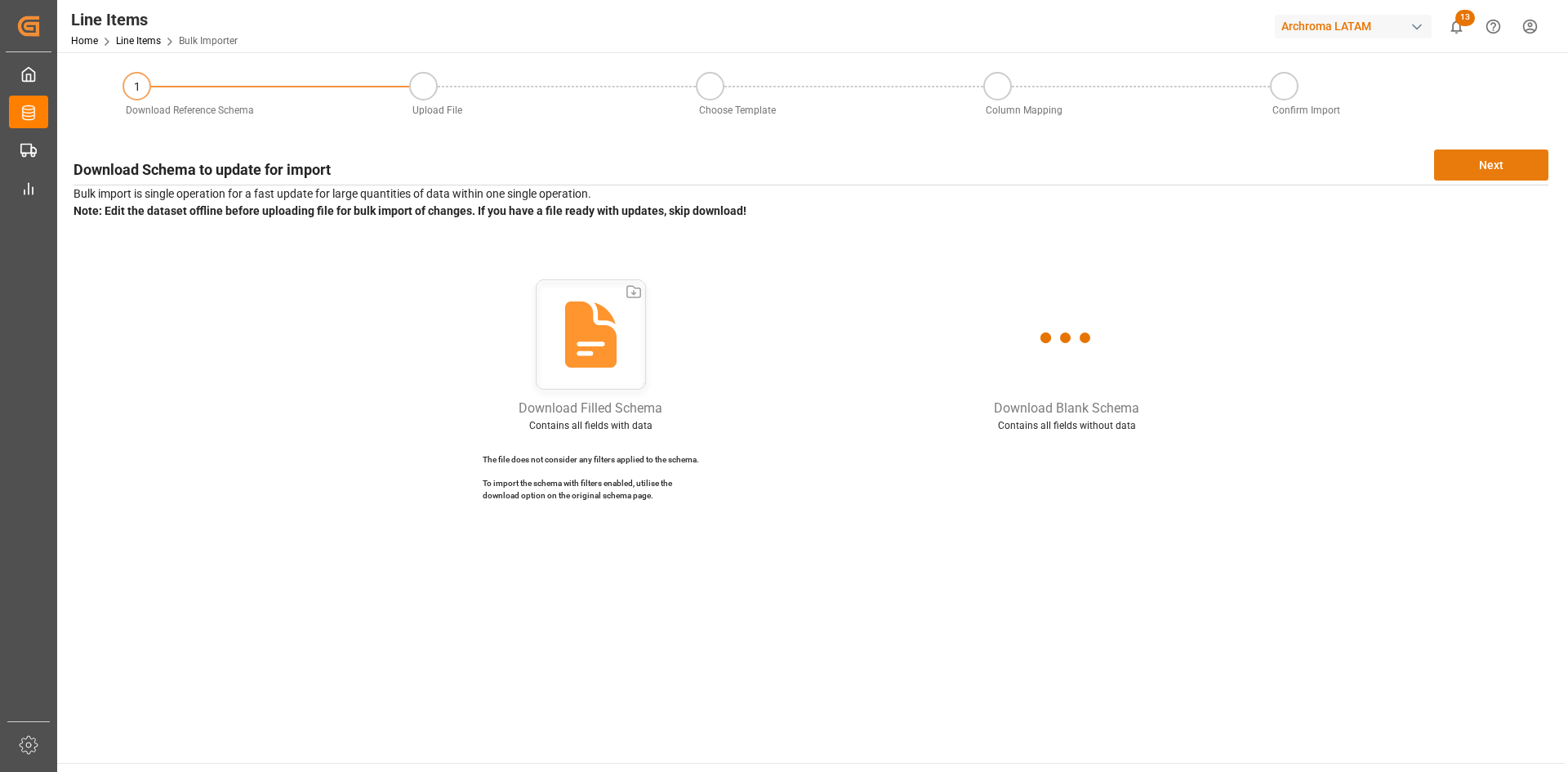
click at [1465, 161] on button "Next" at bounding box center [1491, 165] width 114 height 31
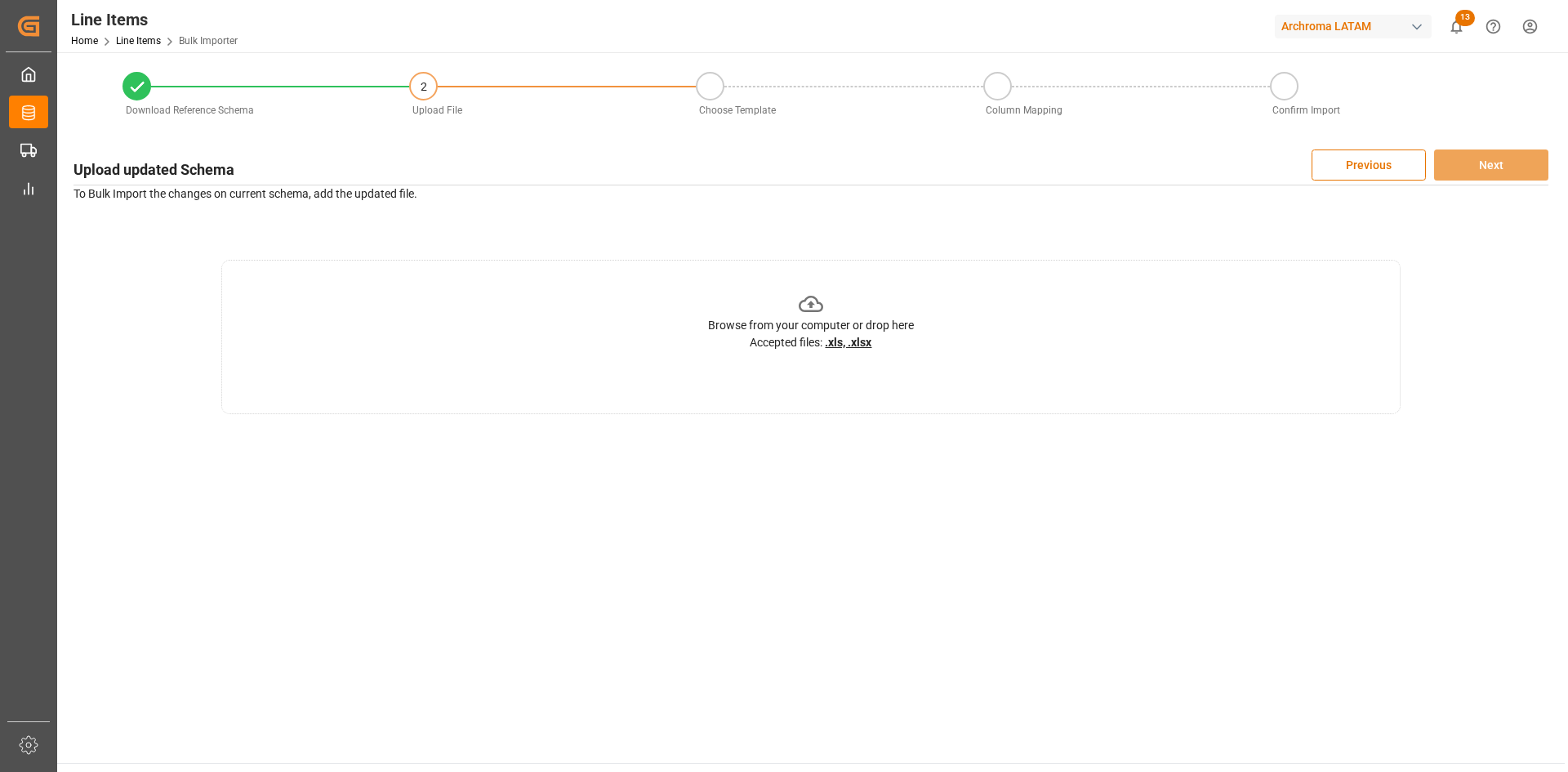
click at [878, 341] on div "Browse from your computer or drop here Accepted files: .xls, .xlsx" at bounding box center [811, 321] width 206 height 59
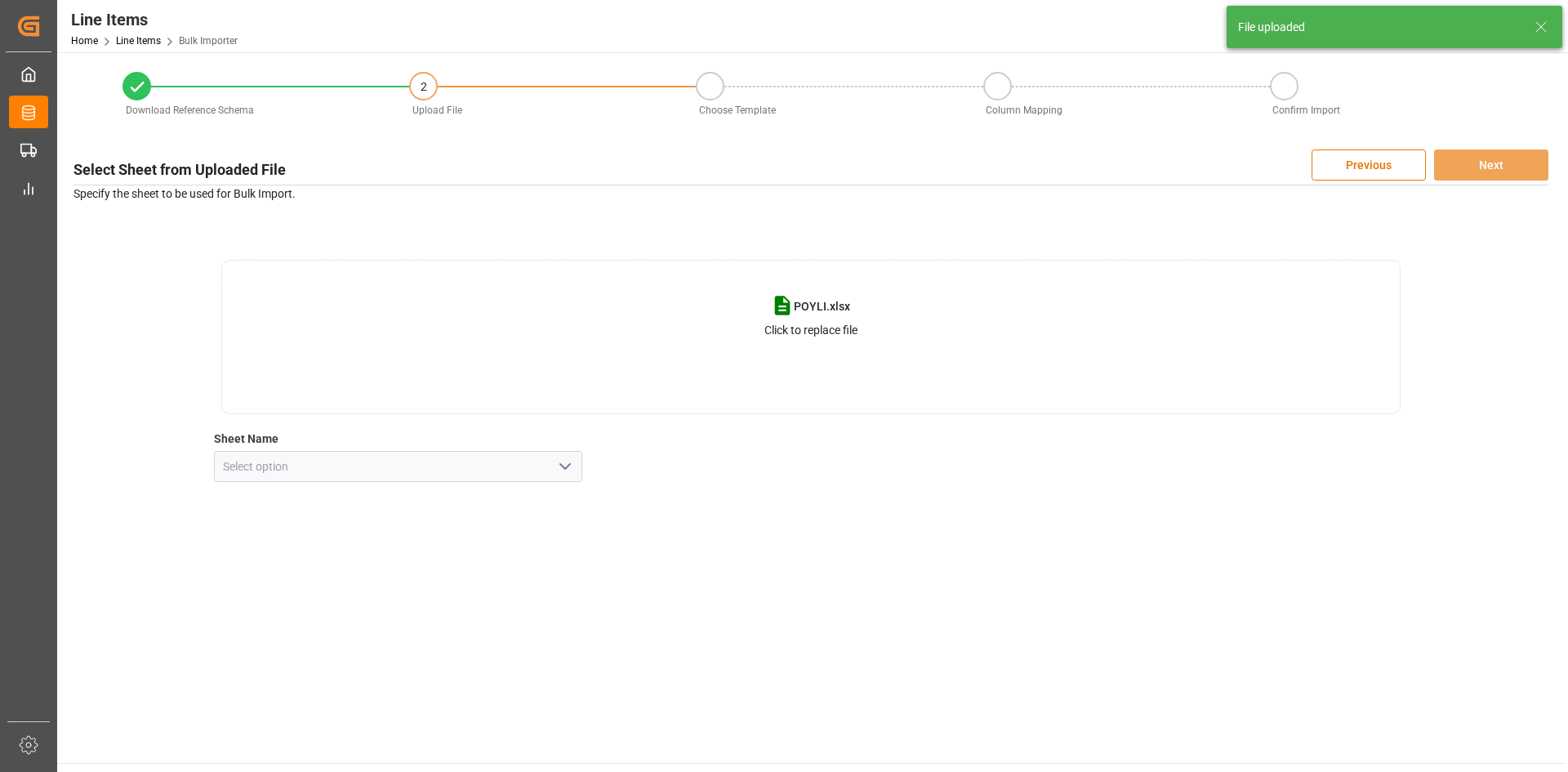
click at [567, 465] on polyline "open menu" at bounding box center [565, 466] width 9 height 5
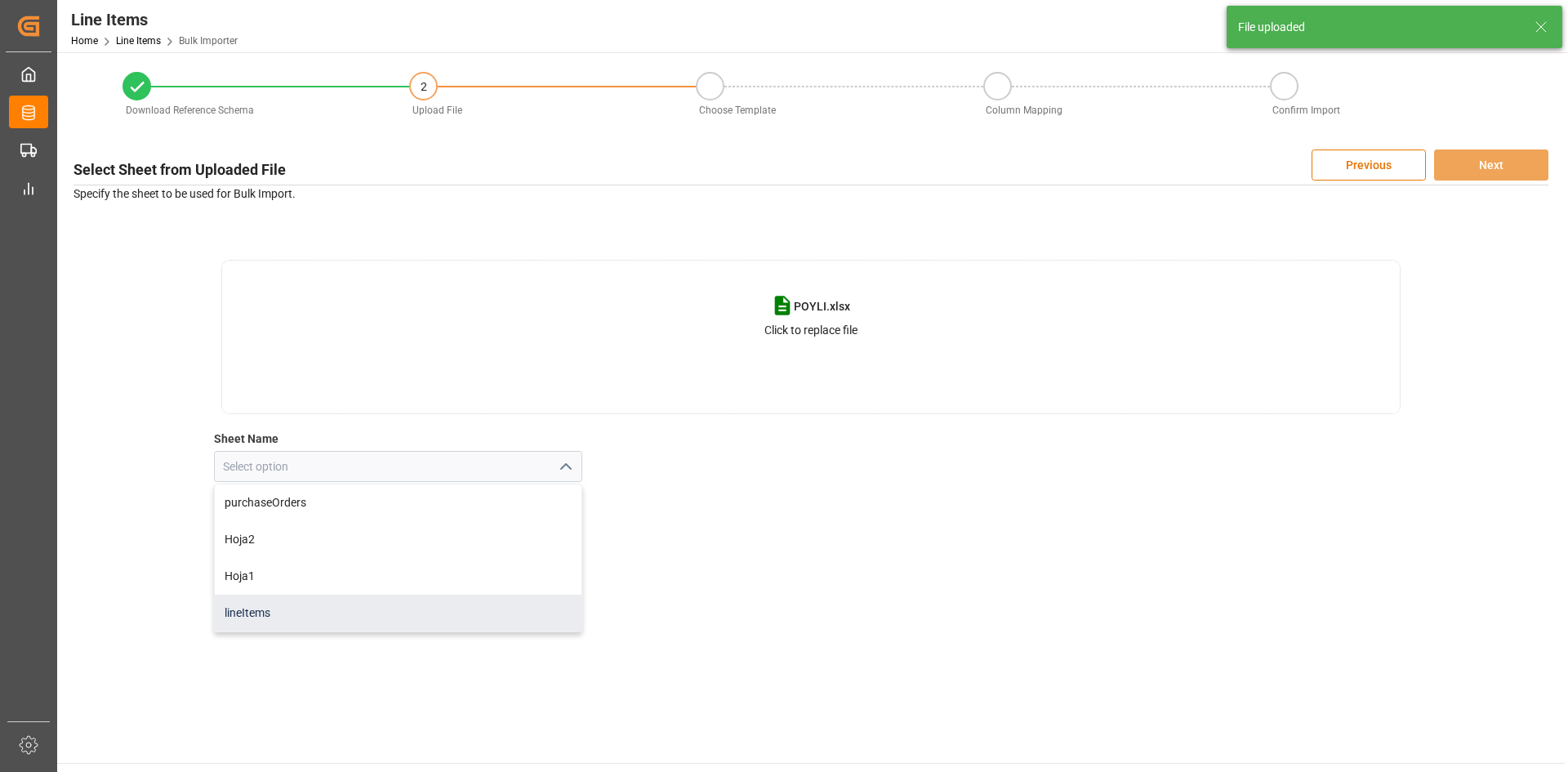
click at [263, 605] on div "lineItems" at bounding box center [398, 613] width 367 height 37
type input "lineItems"
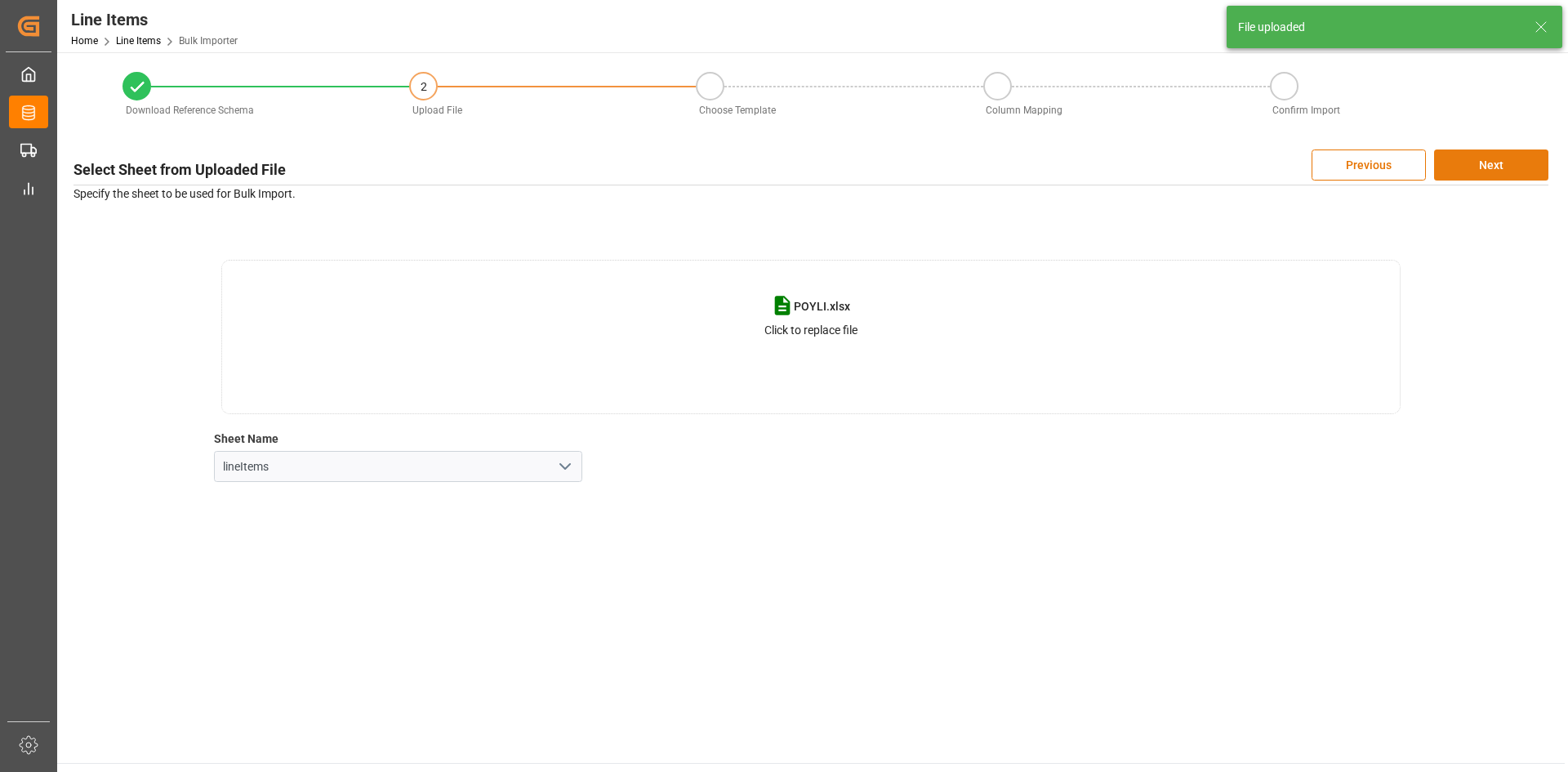
click at [1496, 170] on button "Next" at bounding box center [1491, 165] width 114 height 31
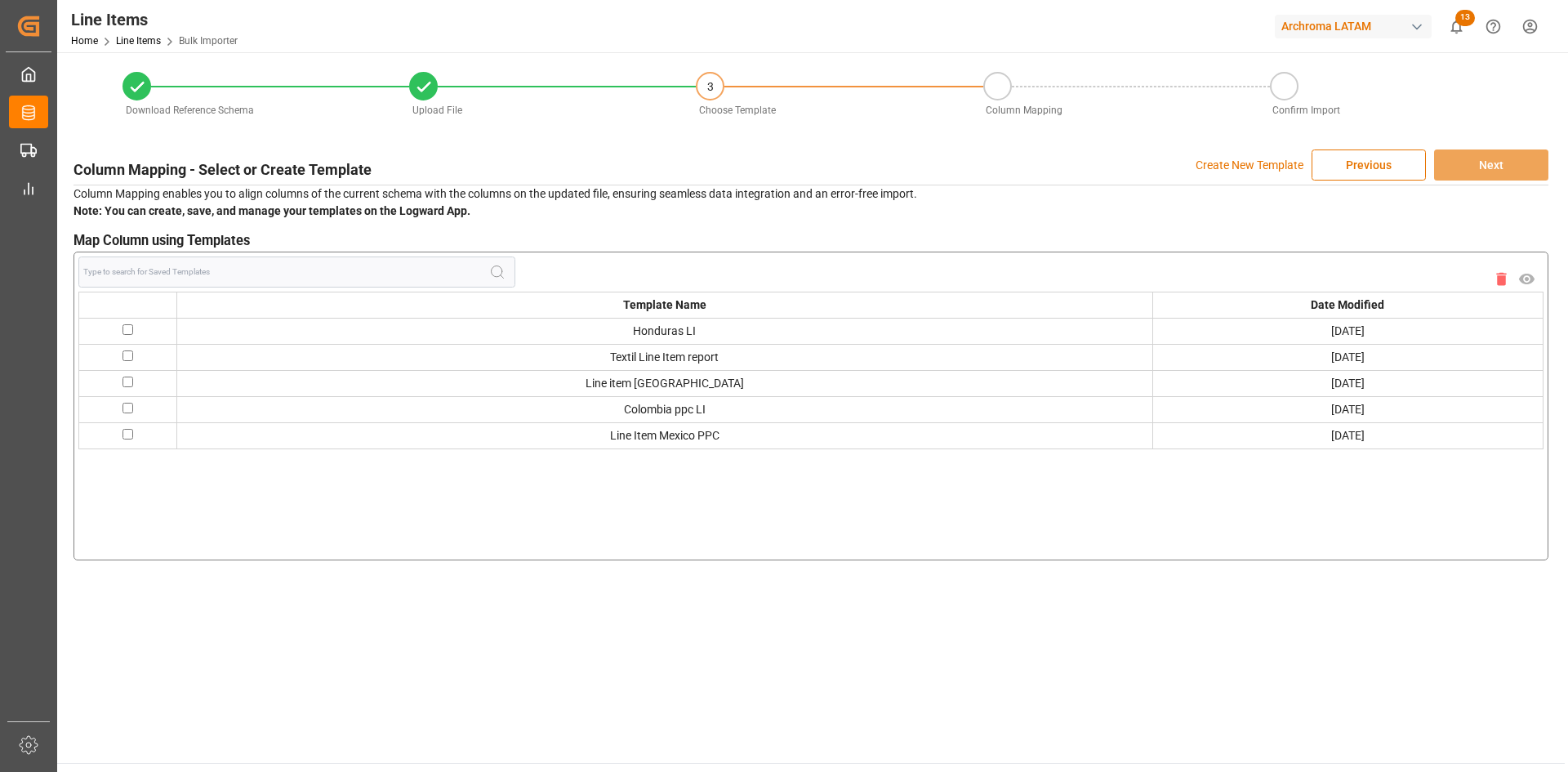
click at [1246, 167] on p "Create New Template" at bounding box center [1250, 165] width 108 height 31
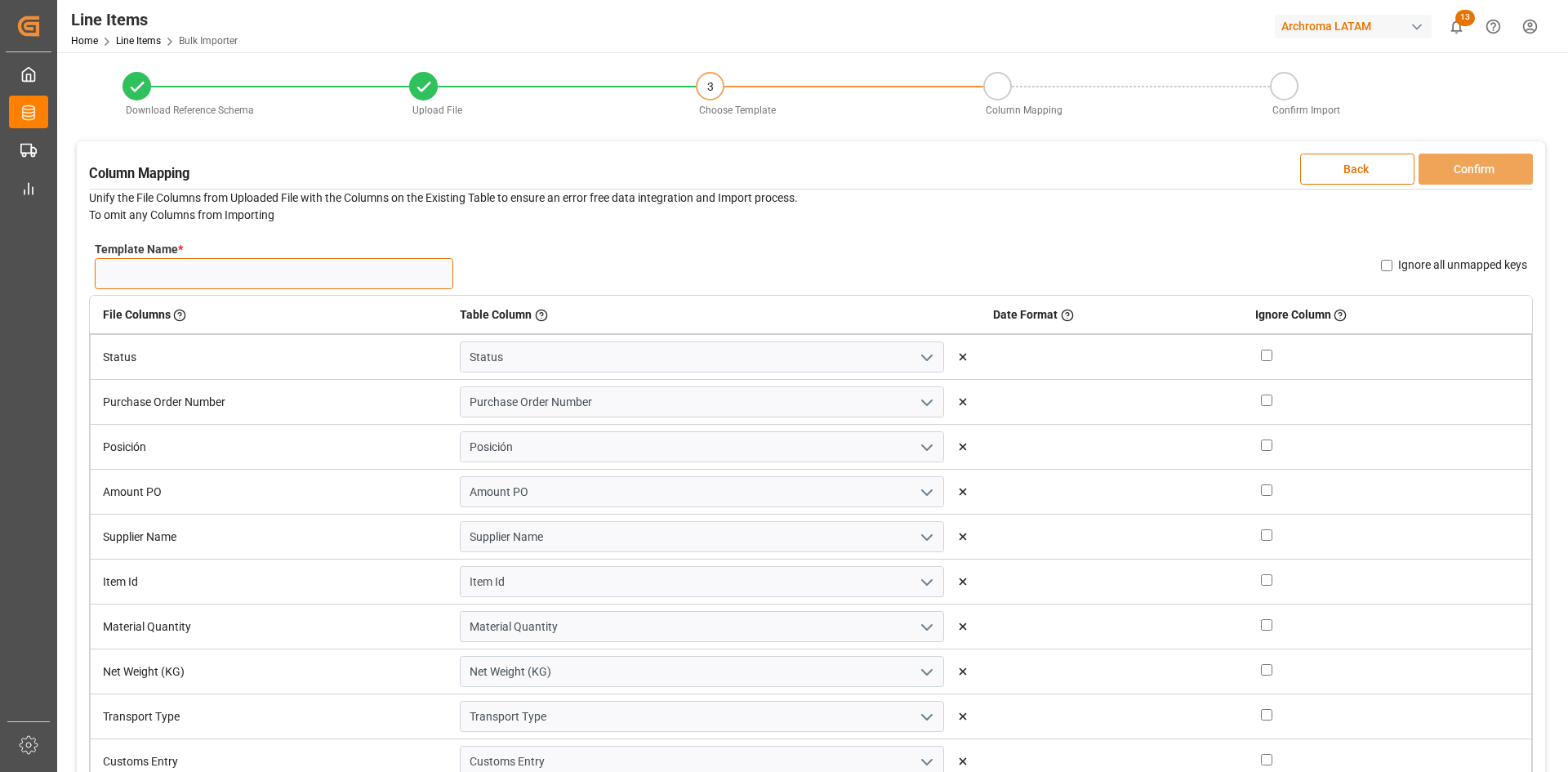
click at [364, 278] on input "Template Name *" at bounding box center [274, 274] width 359 height 31
type input "LI 09.09"
click at [1467, 164] on button "Confirm" at bounding box center [1475, 169] width 114 height 31
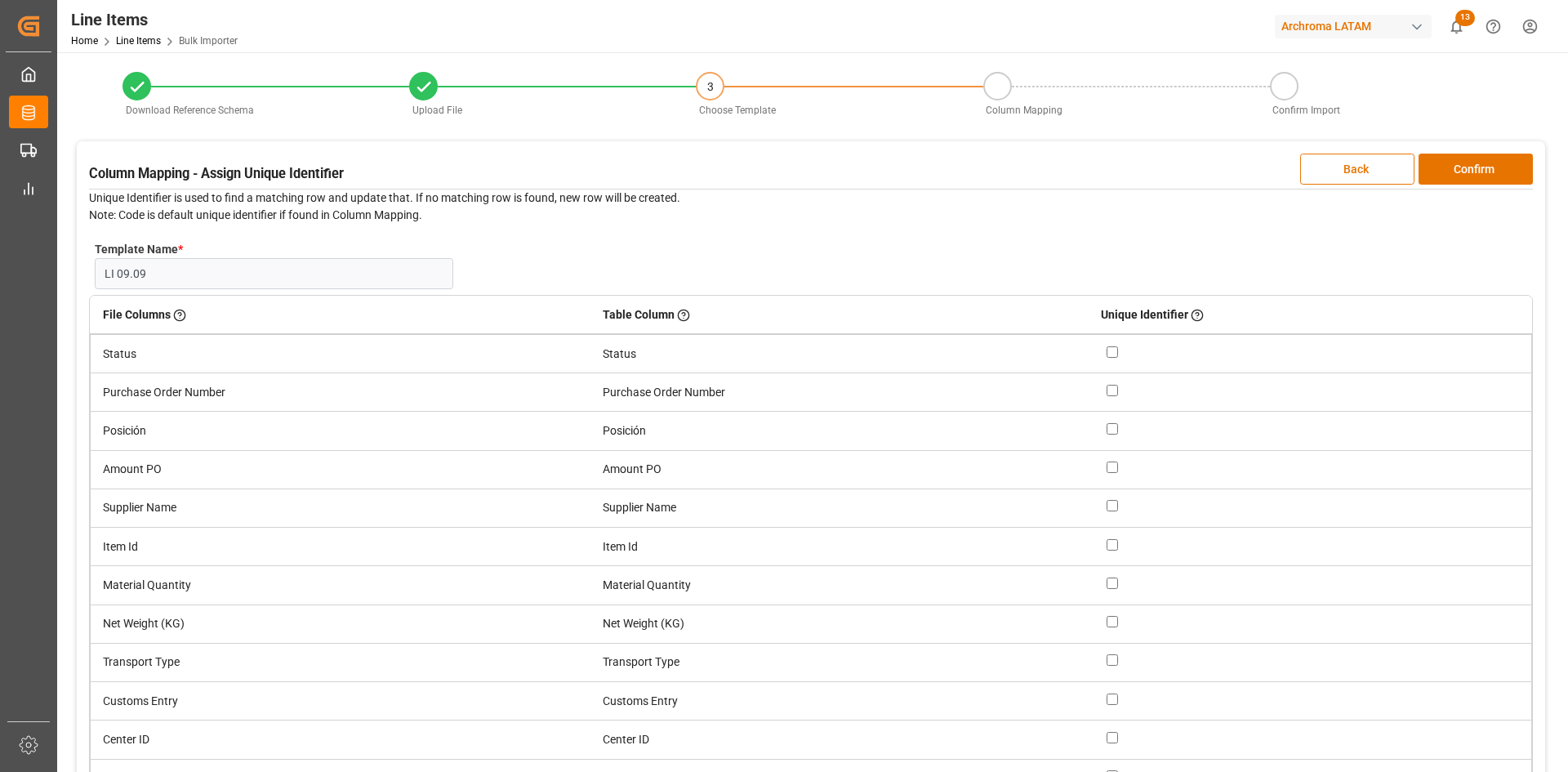
click at [1117, 389] on input "checkbox" at bounding box center [1111, 390] width 11 height 11
checkbox input "true"
click at [1481, 173] on button "Confirm" at bounding box center [1475, 169] width 114 height 31
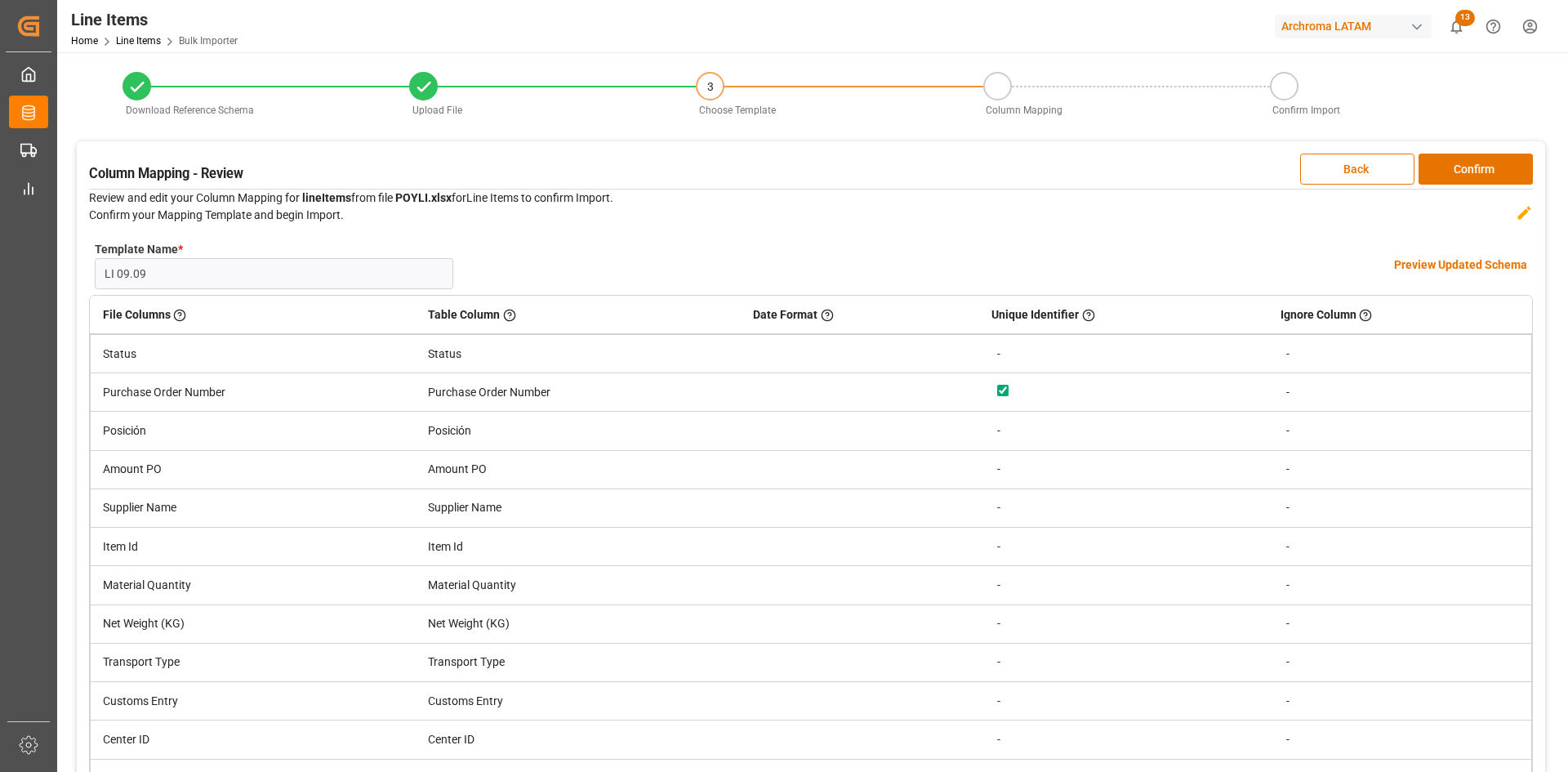
click at [1469, 262] on h4 "Preview Updated Schema" at bounding box center [1460, 265] width 133 height 17
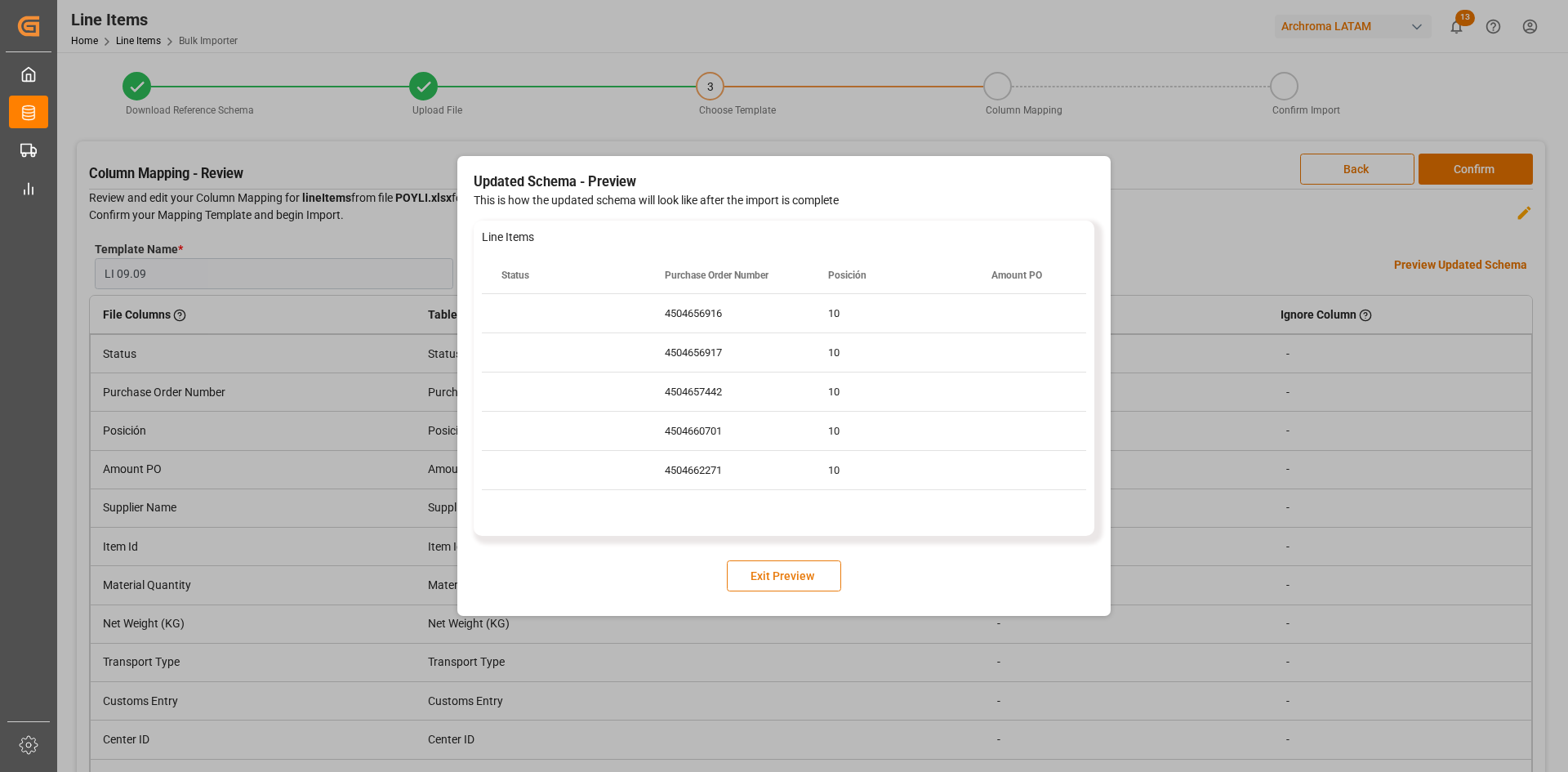
click at [806, 576] on button "Exit Preview" at bounding box center [784, 576] width 114 height 31
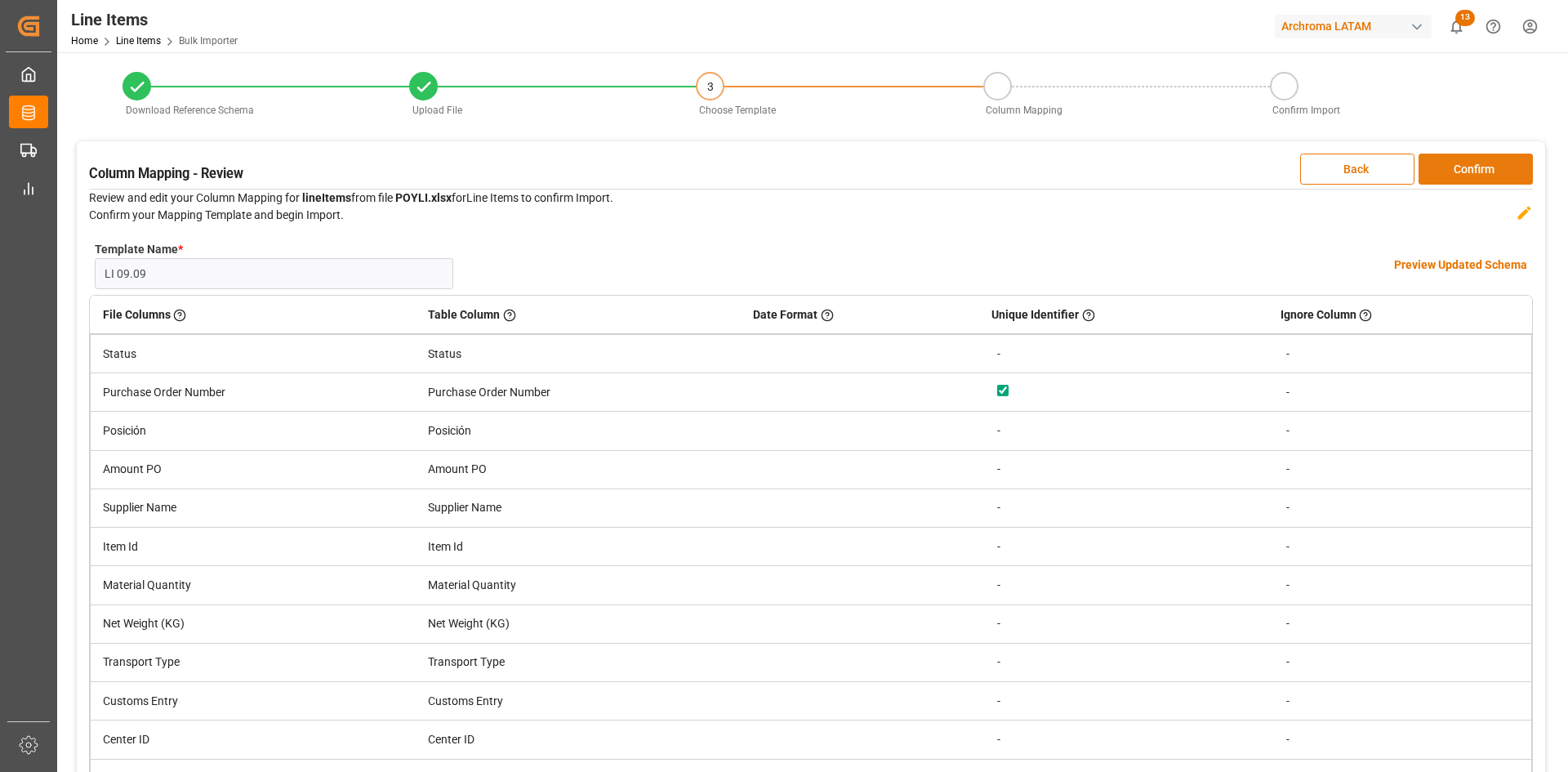
click at [1494, 177] on button "Confirm" at bounding box center [1475, 169] width 114 height 31
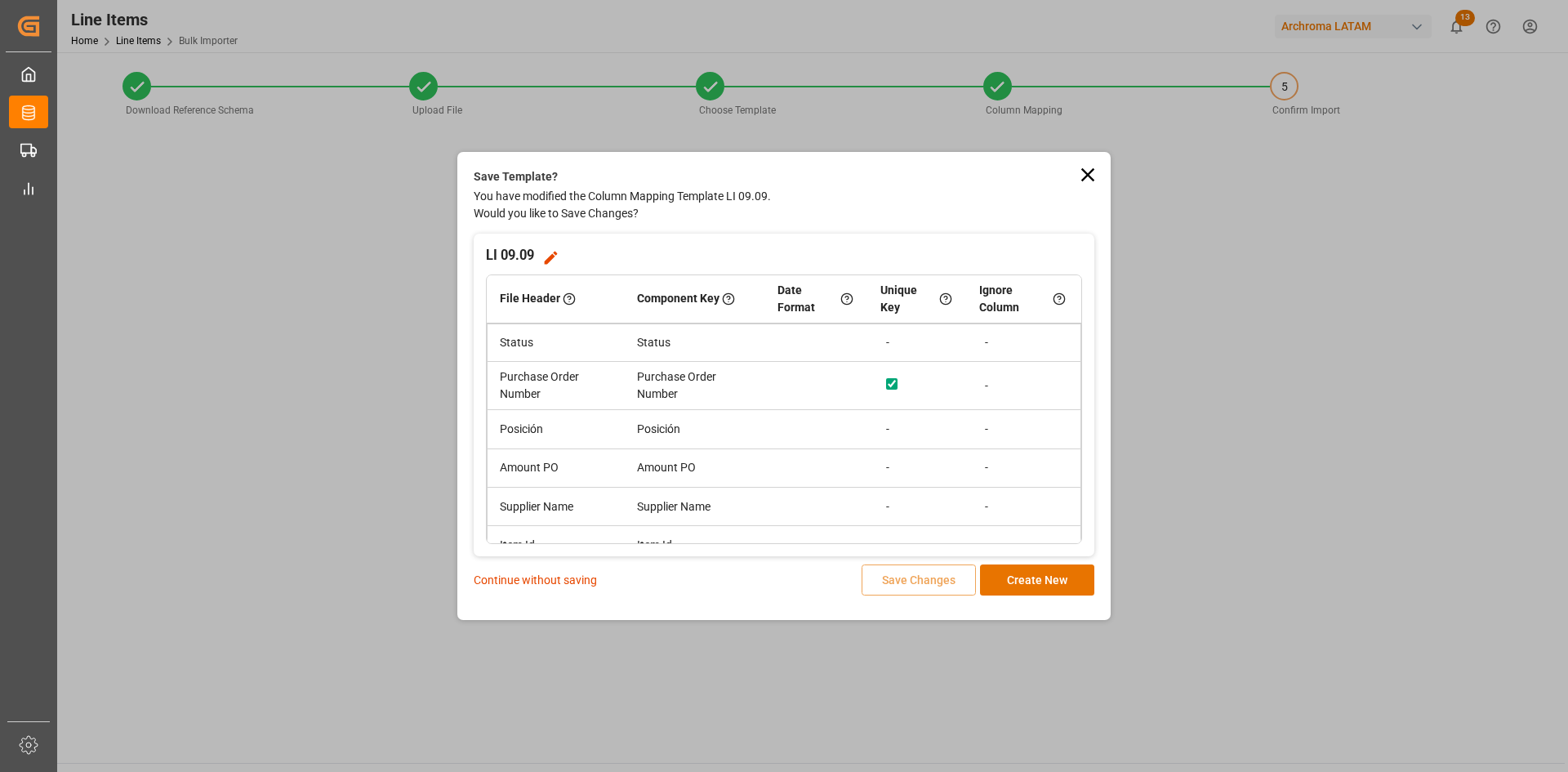
click at [573, 576] on p "Continue without saving" at bounding box center [536, 581] width 124 height 17
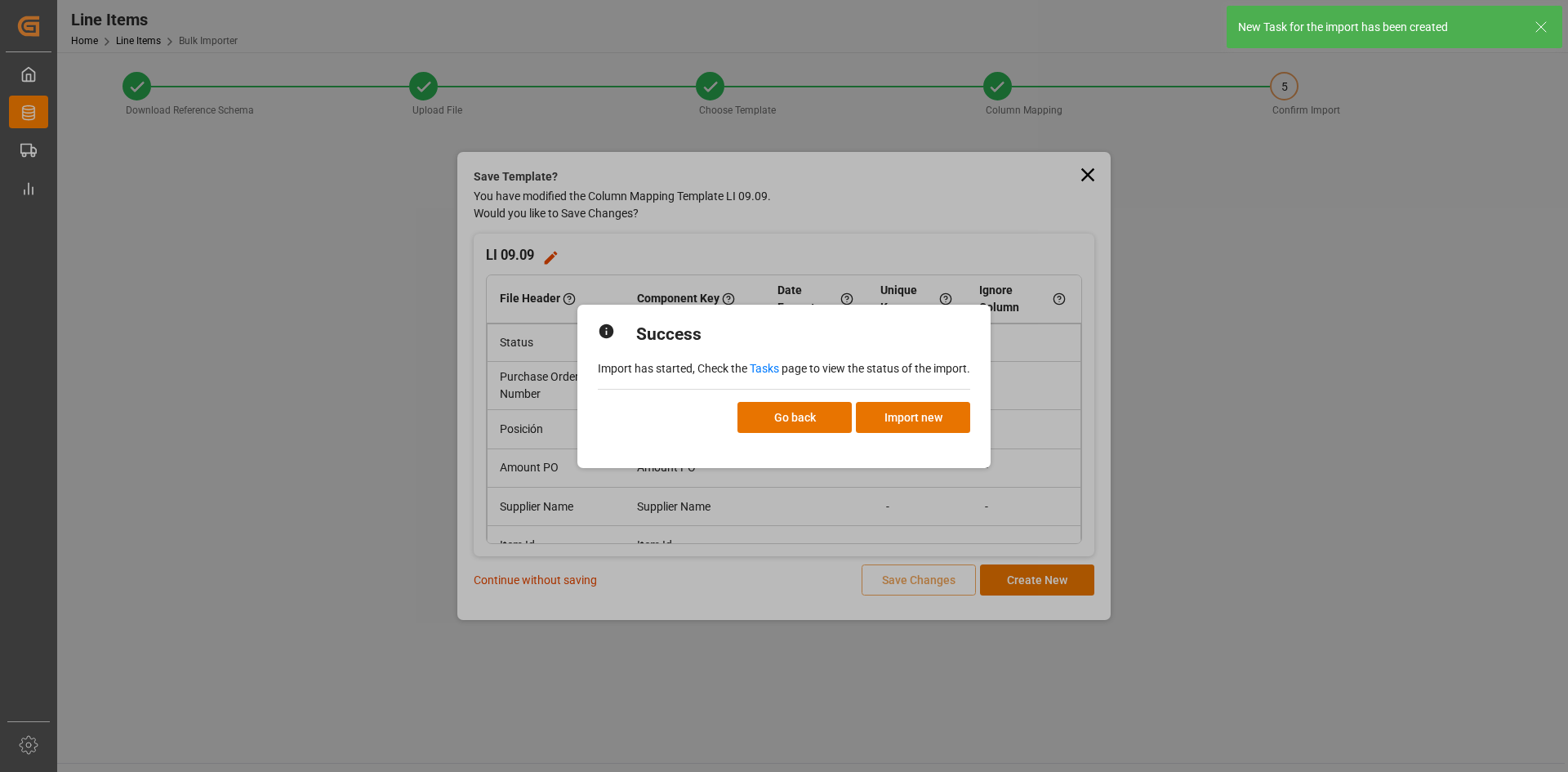
click at [773, 370] on link "Tasks" at bounding box center [764, 368] width 29 height 13
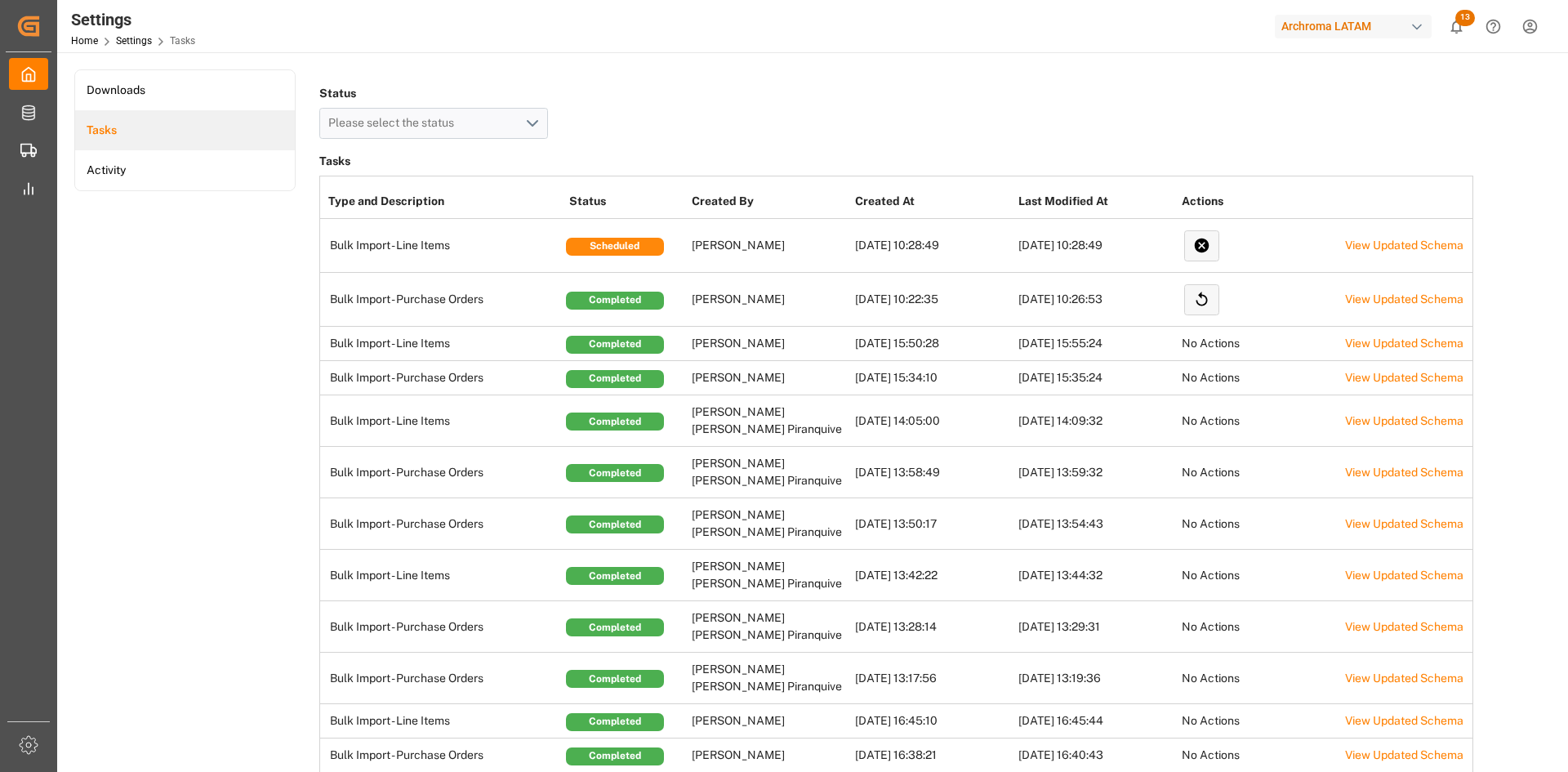
click at [1359, 306] on td "View Updated Schema" at bounding box center [1422, 300] width 163 height 54
click at [1361, 301] on link "View Updated Schema" at bounding box center [1404, 299] width 118 height 13
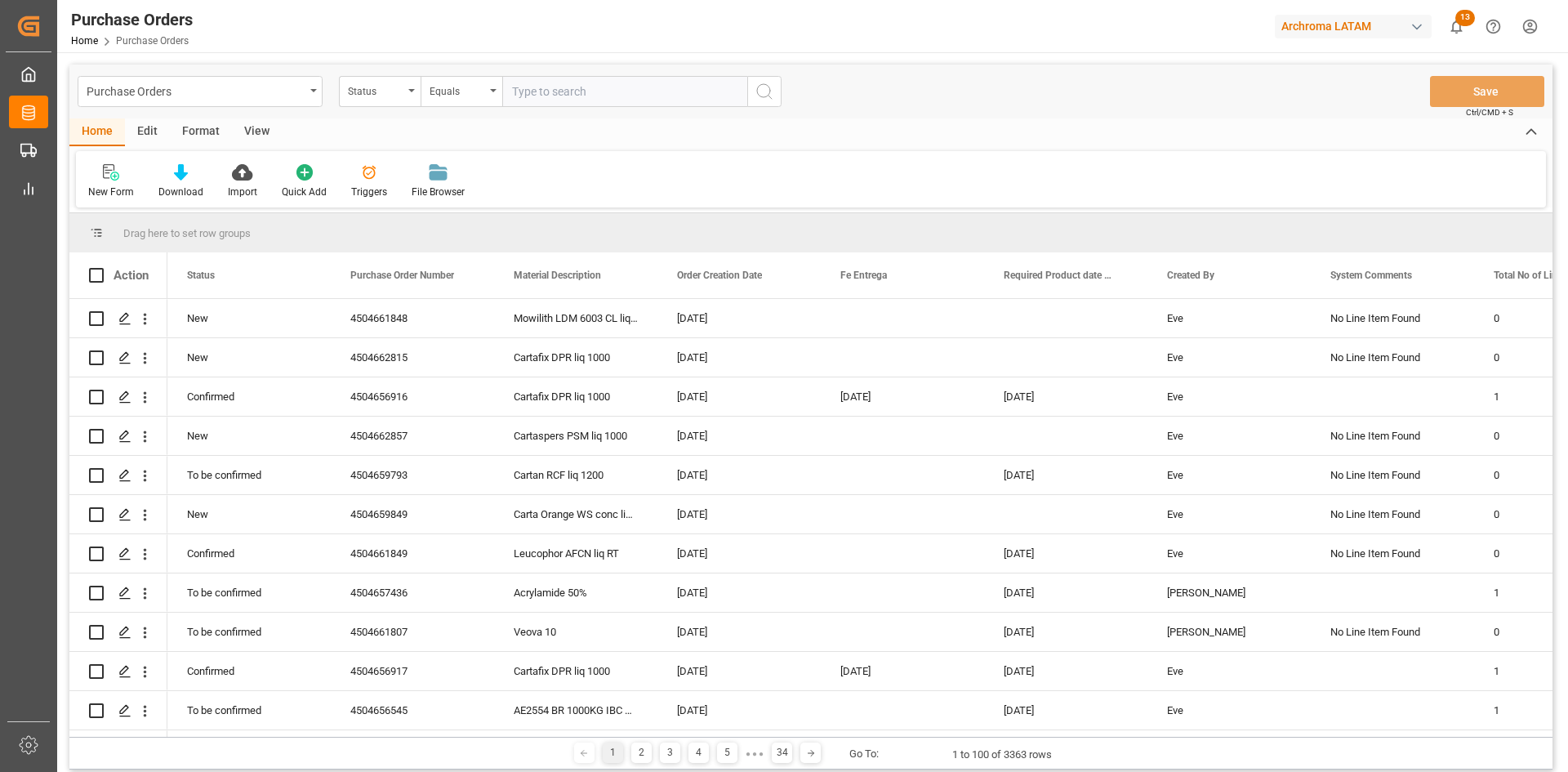
click at [1528, 28] on html "Created by potrace 1.15, written by Peter Selinger 2001-2017 Created by potrace…" at bounding box center [784, 386] width 1568 height 772
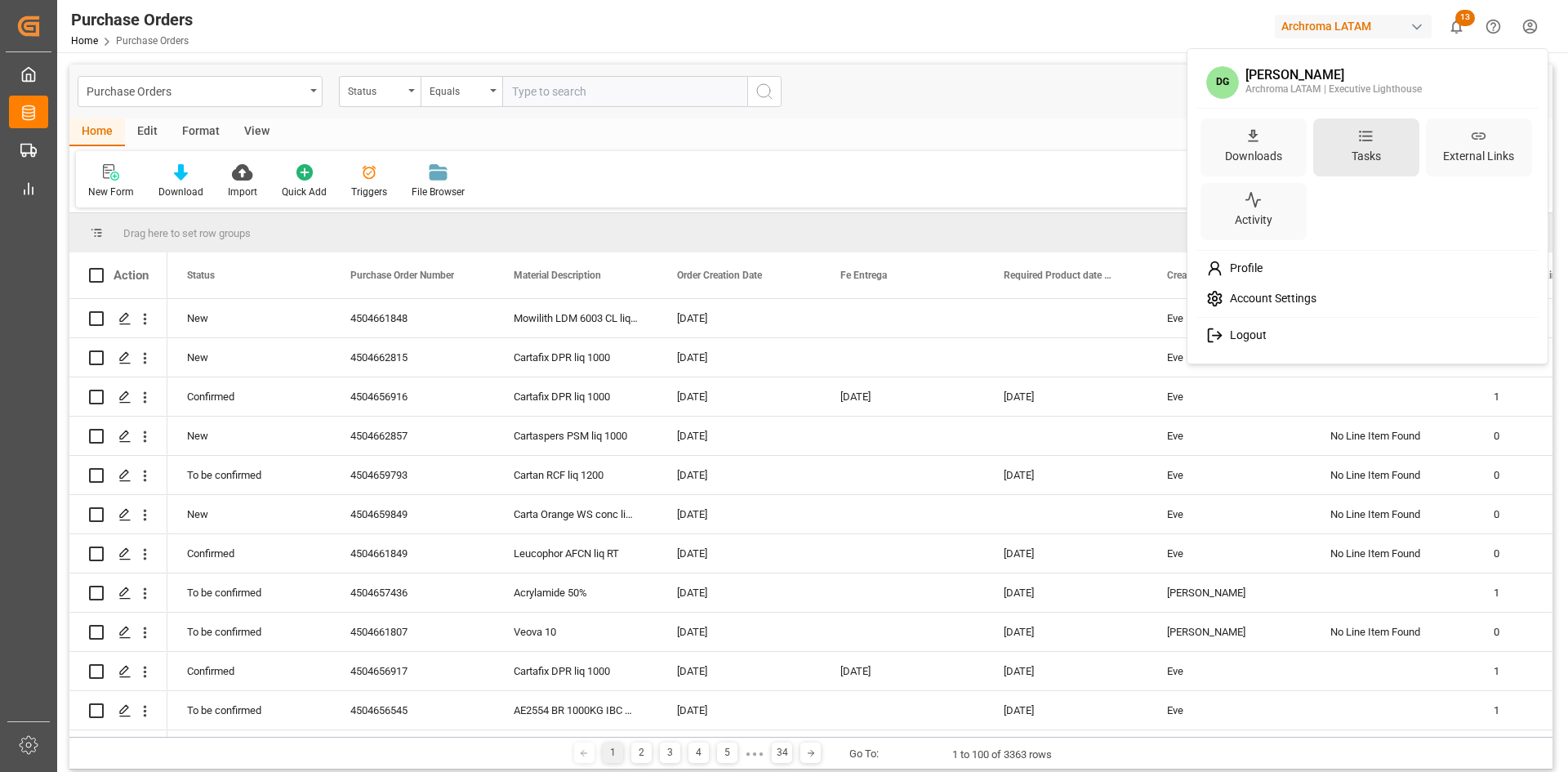
click at [1359, 151] on div "Tasks" at bounding box center [1366, 156] width 36 height 24
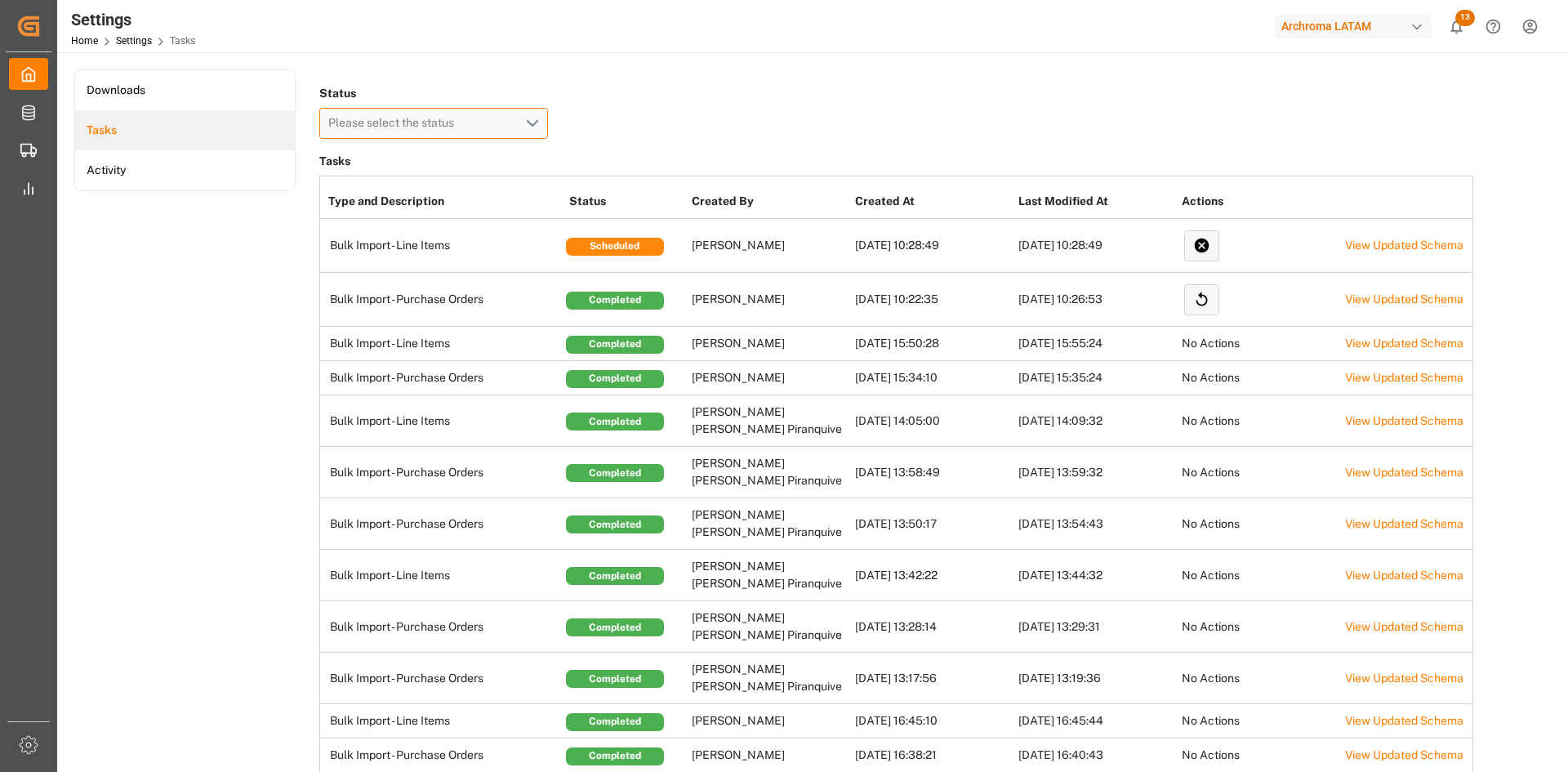
click at [433, 114] on div "Please select the status" at bounding box center [427, 123] width 196 height 17
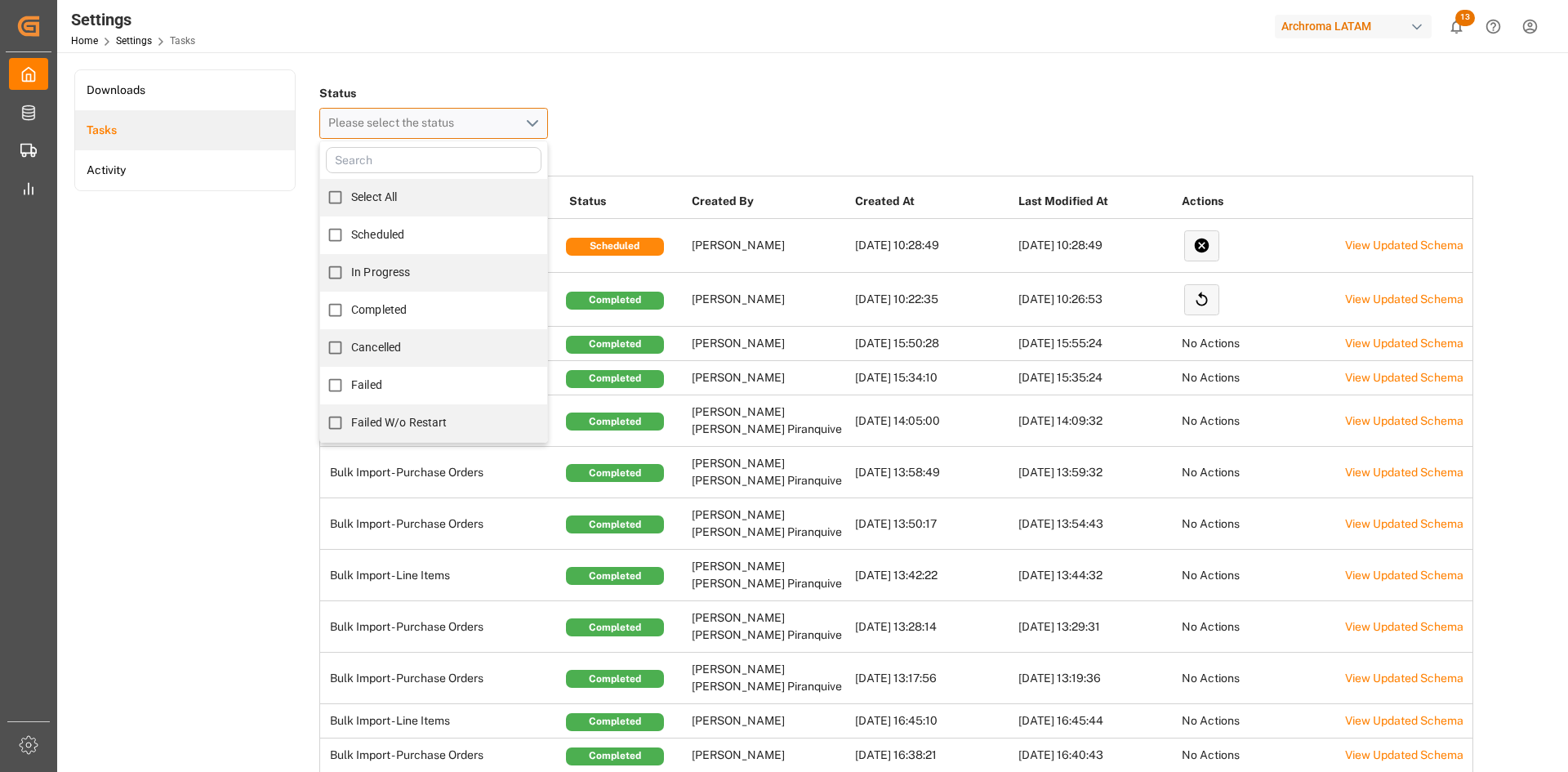
click at [433, 114] on div "Please select the status" at bounding box center [427, 123] width 196 height 17
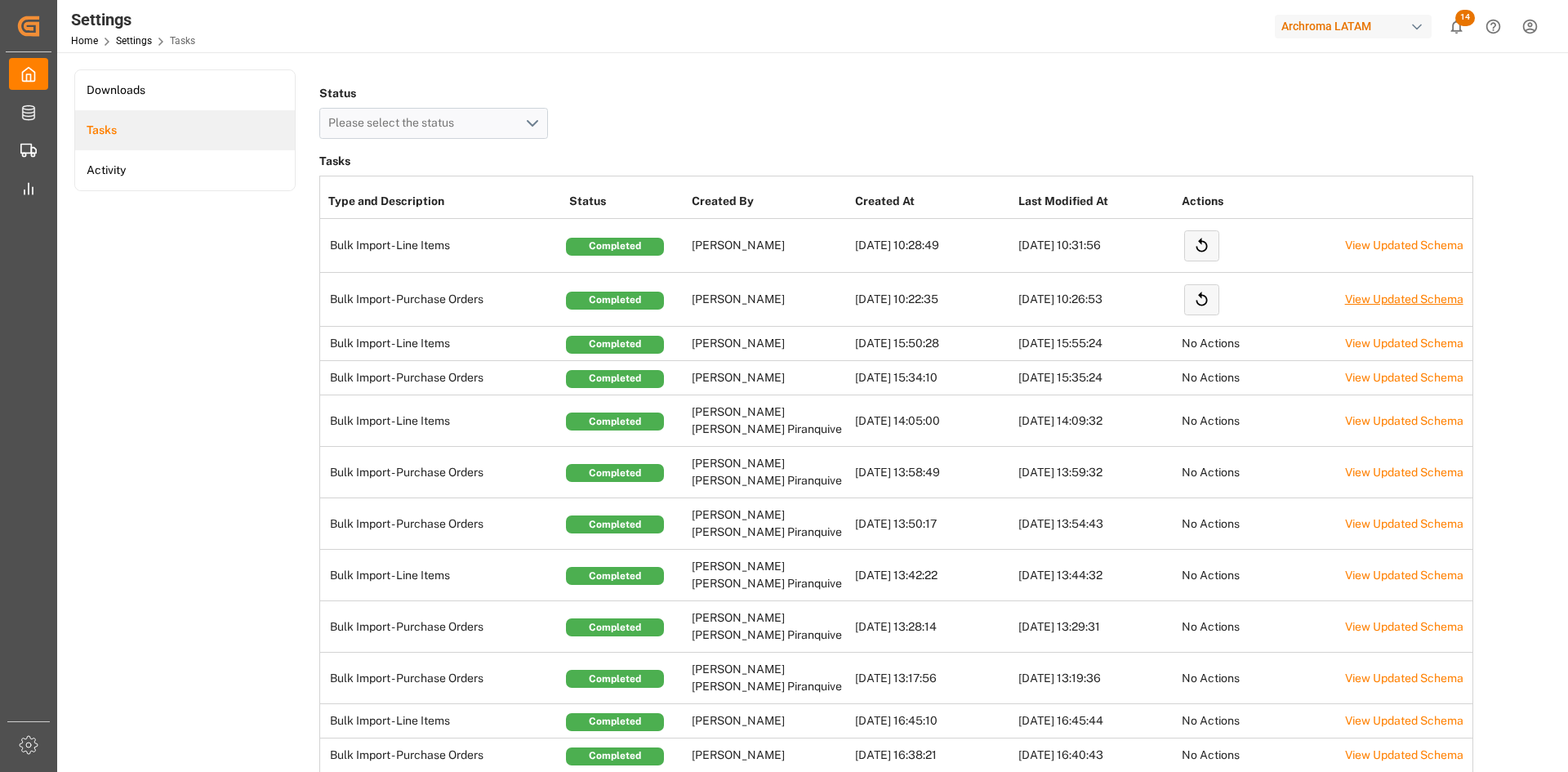
click at [1384, 303] on link "View Updated Schema" at bounding box center [1404, 299] width 118 height 13
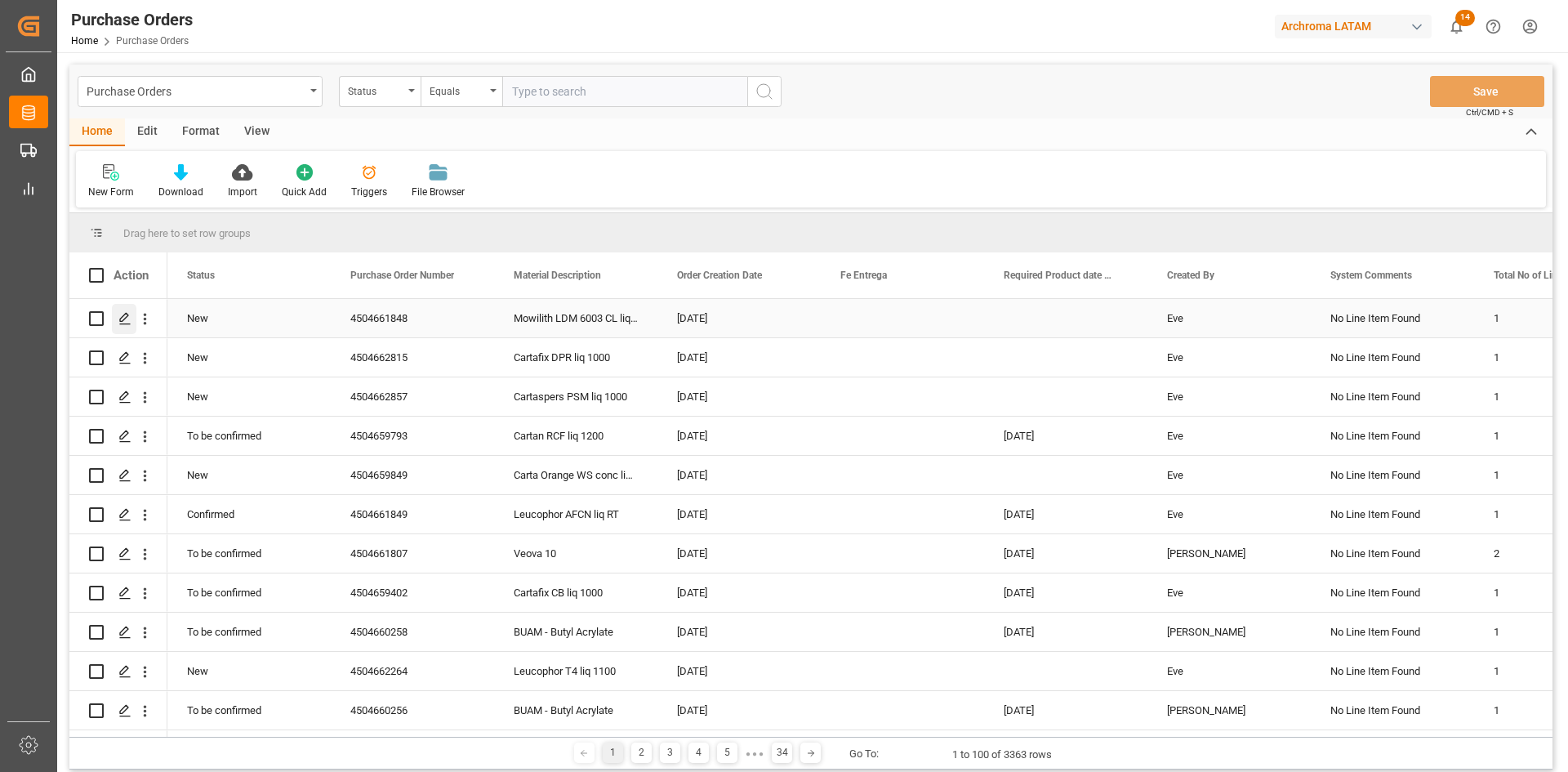
click at [121, 313] on icon "Press SPACE to select this row." at bounding box center [124, 318] width 13 height 13
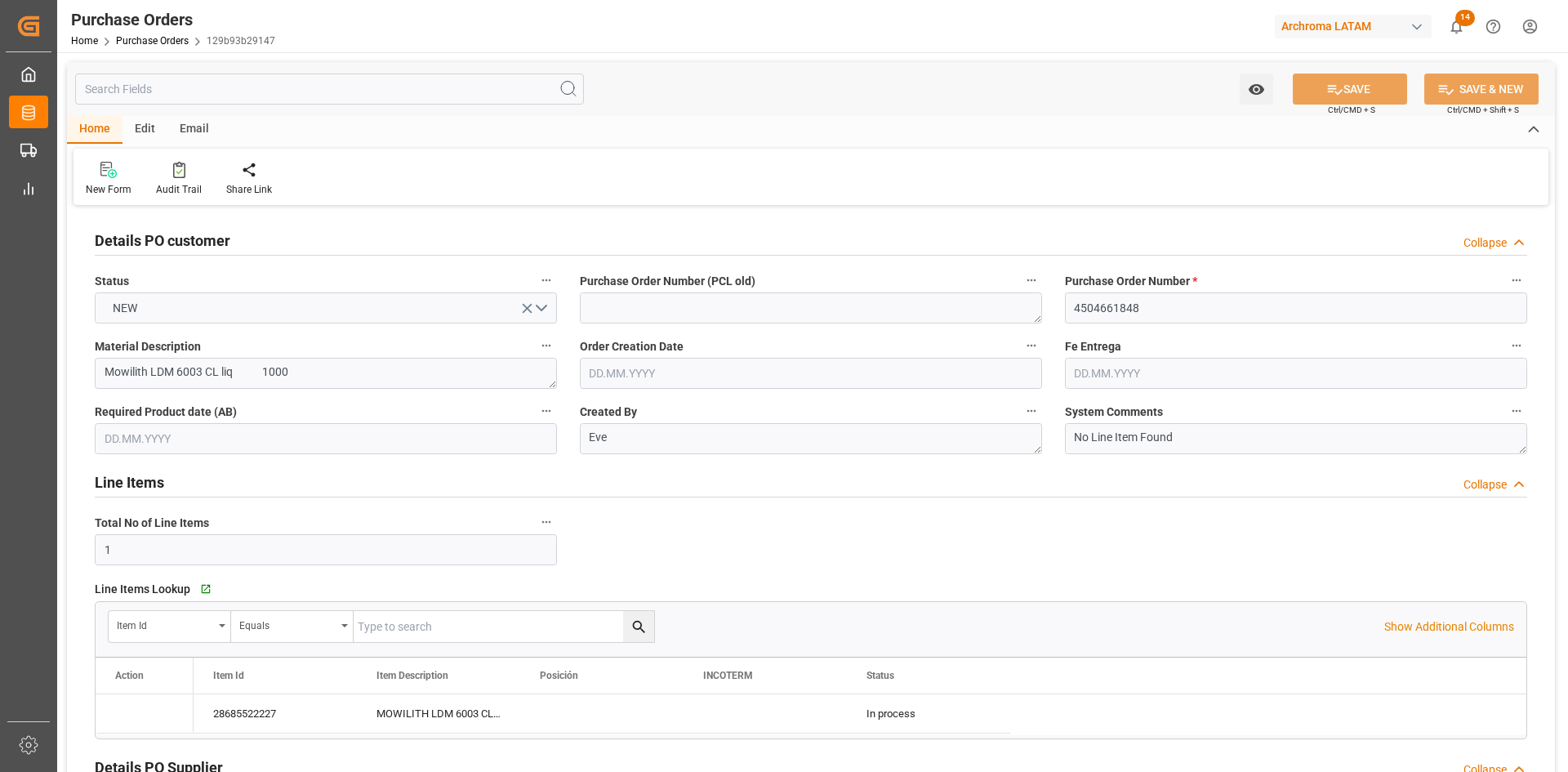
type input "[DATE]"
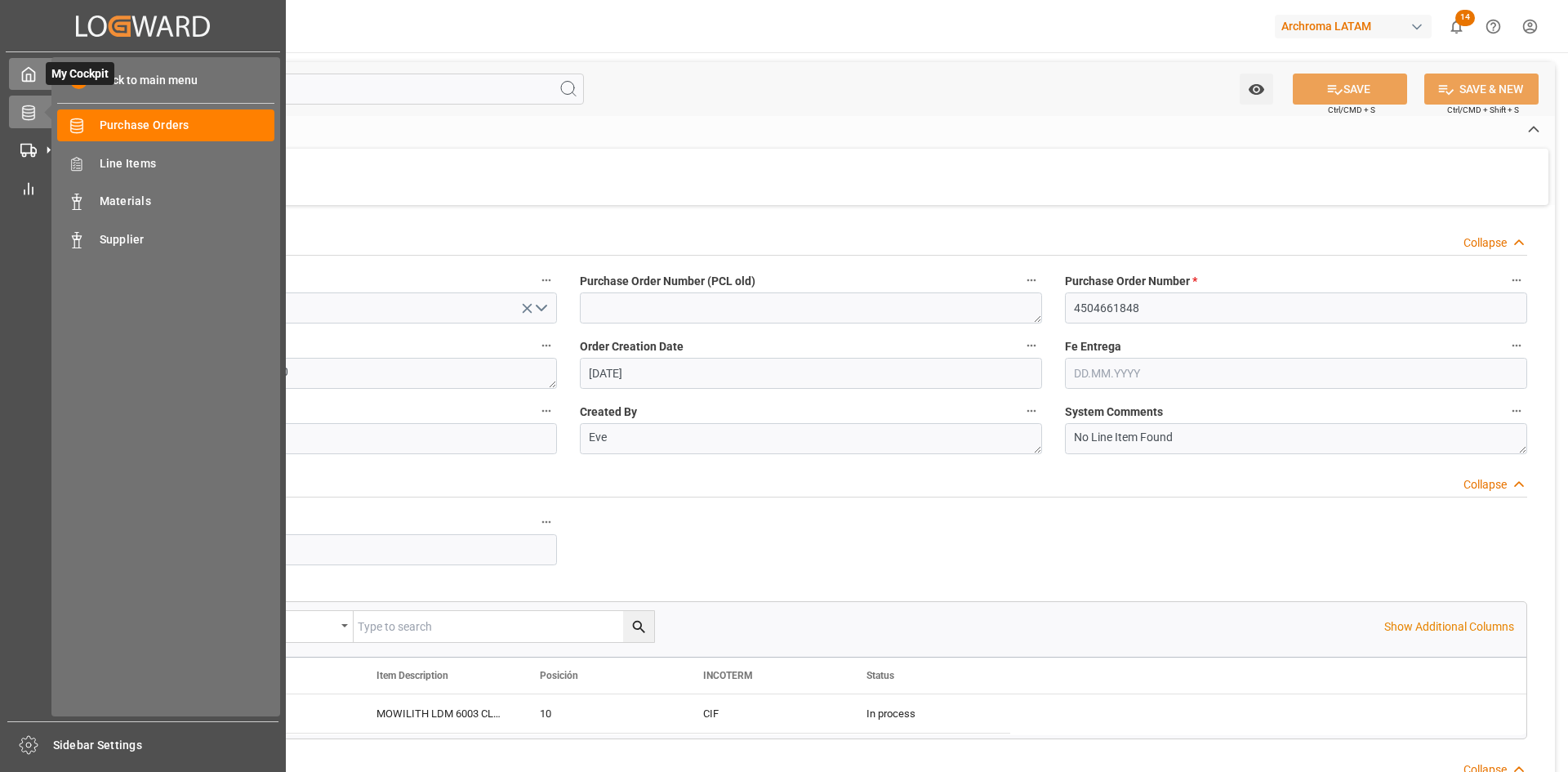
click at [30, 76] on polyline at bounding box center [28, 78] width 4 height 7
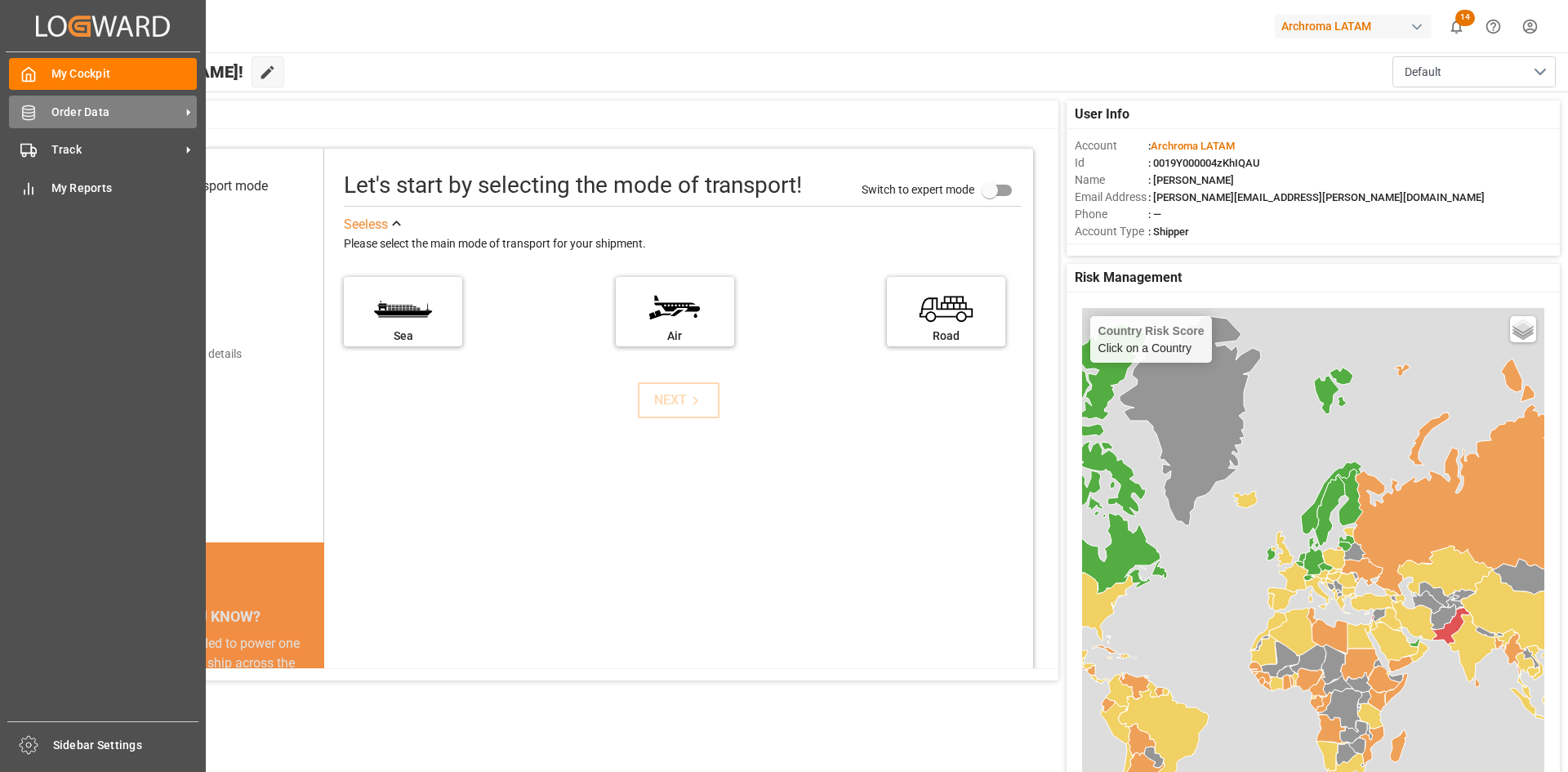
click at [54, 111] on span "Order Data" at bounding box center [116, 112] width 129 height 17
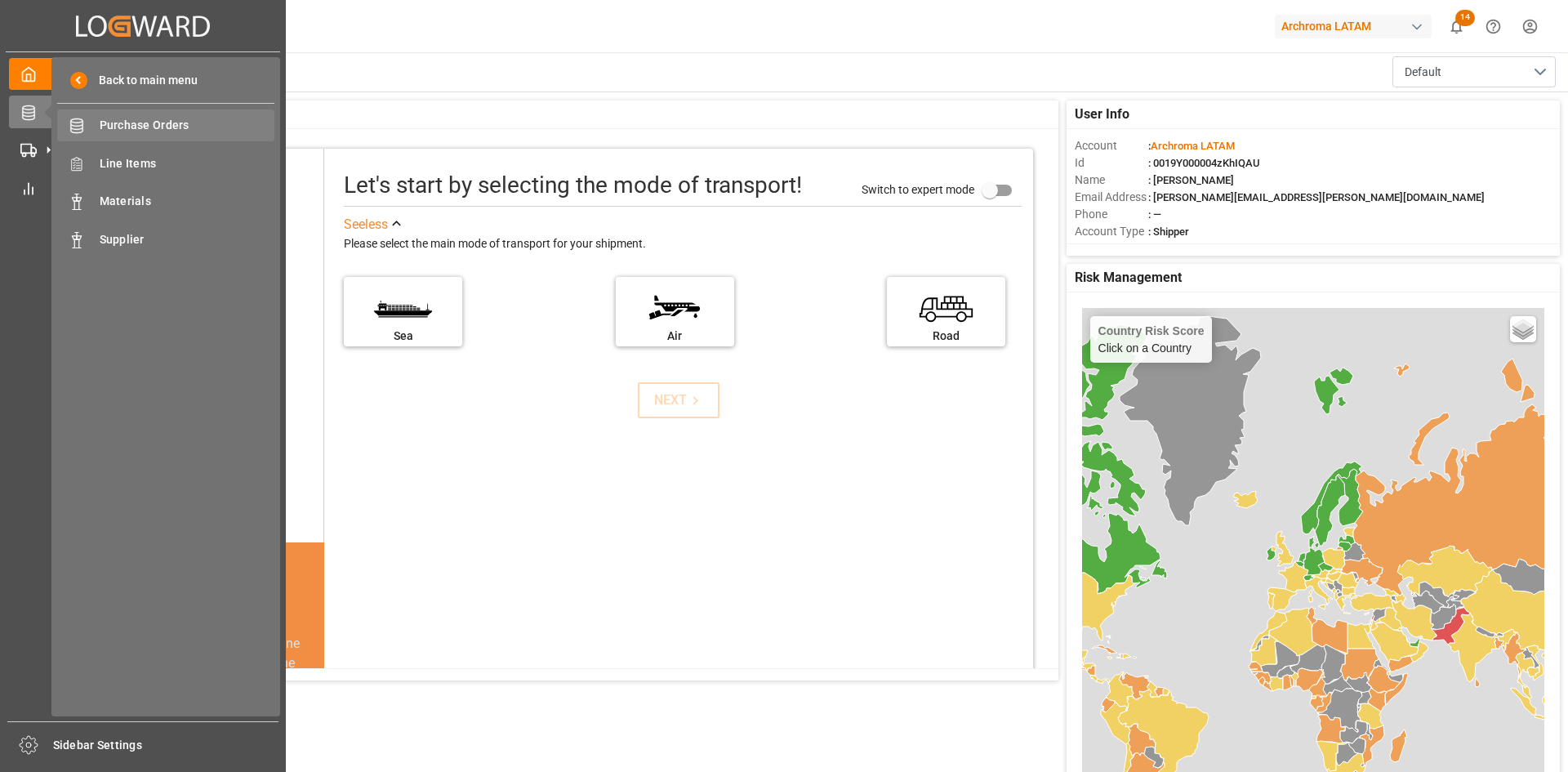
click at [176, 131] on span "Purchase Orders" at bounding box center [187, 125] width 176 height 17
